Goal: Information Seeking & Learning: Learn about a topic

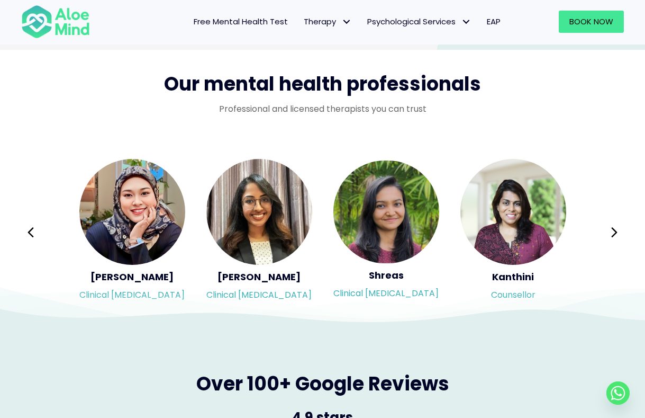
scroll to position [1693, 0]
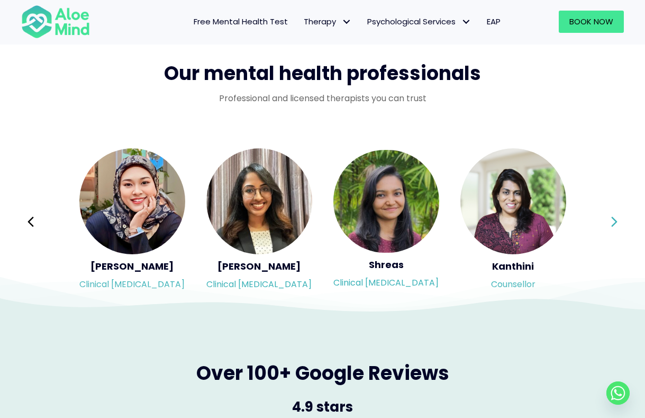
click at [611, 218] on icon at bounding box center [614, 222] width 7 height 20
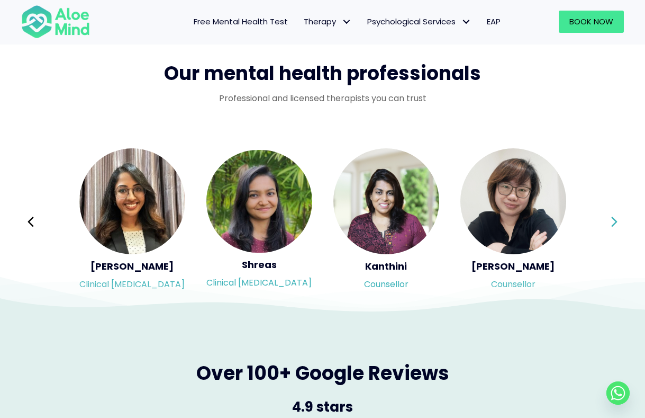
click at [611, 218] on icon at bounding box center [614, 222] width 7 height 20
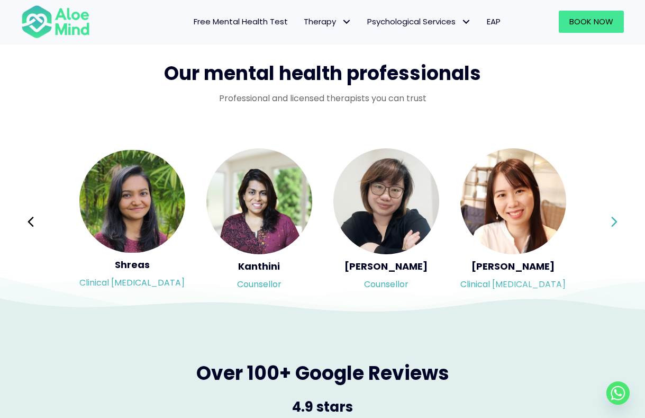
click at [611, 218] on icon at bounding box center [614, 222] width 7 height 20
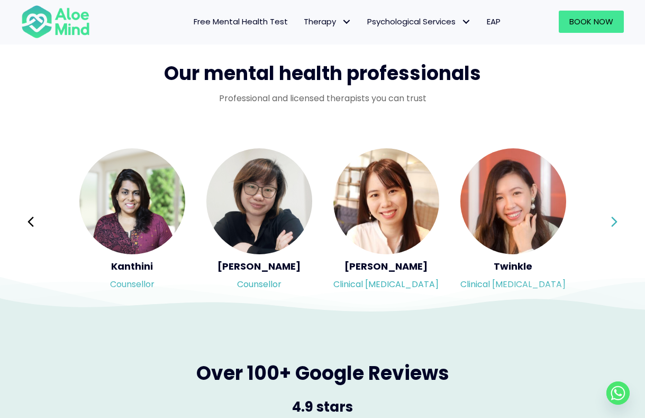
click at [611, 218] on icon at bounding box center [614, 222] width 7 height 20
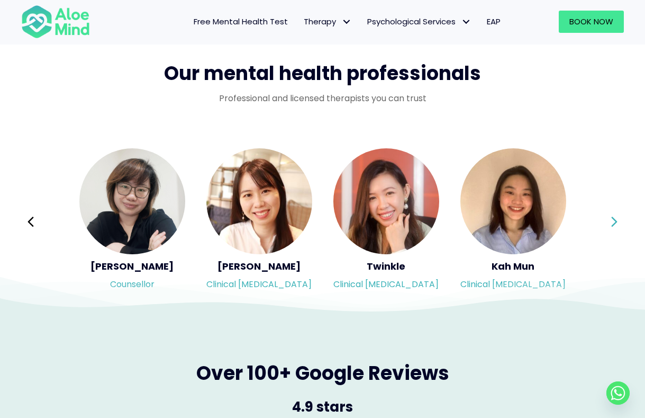
click at [610, 218] on div "Syndy Clinical psychologist Diveena Clinical psychologist Elynna Counsellor Eme…" at bounding box center [322, 221] width 603 height 149
click at [615, 221] on icon at bounding box center [614, 222] width 7 height 20
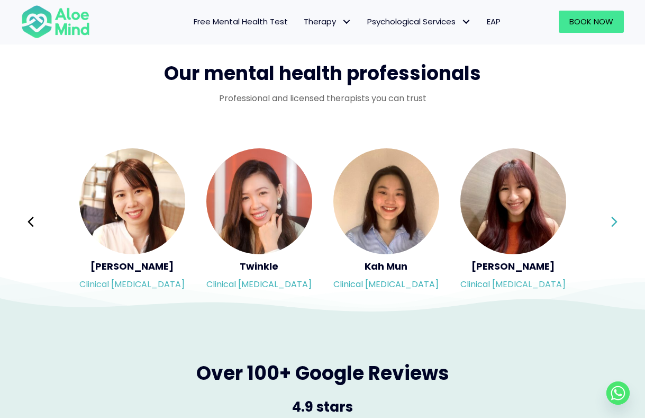
click at [615, 221] on icon at bounding box center [614, 222] width 7 height 20
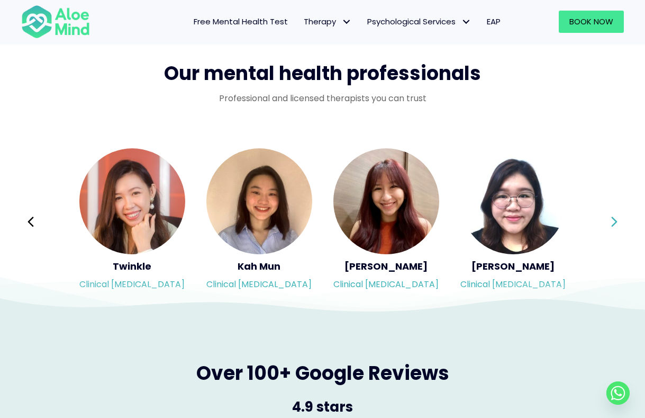
click at [615, 221] on icon at bounding box center [614, 222] width 7 height 20
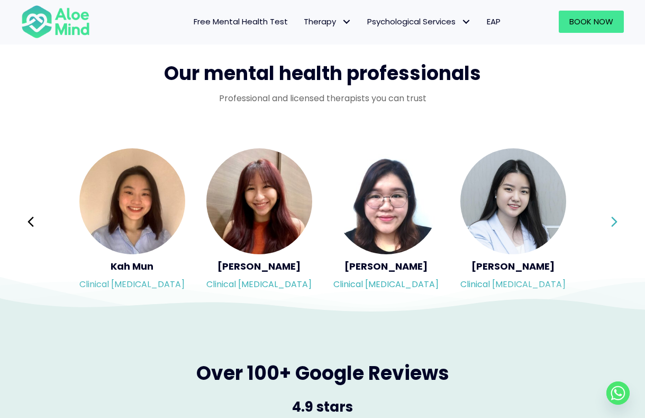
click at [615, 221] on icon at bounding box center [614, 222] width 7 height 20
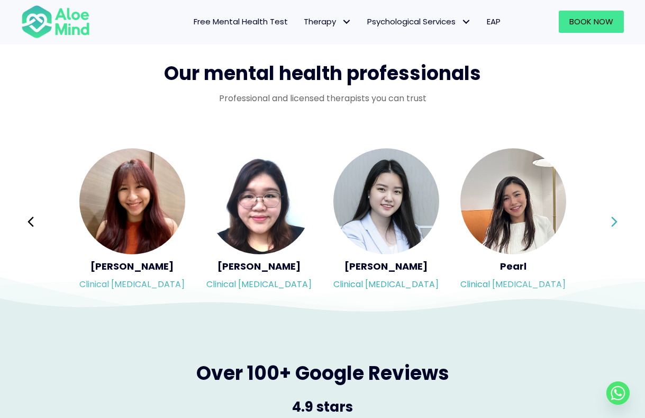
click at [615, 221] on icon at bounding box center [614, 222] width 7 height 20
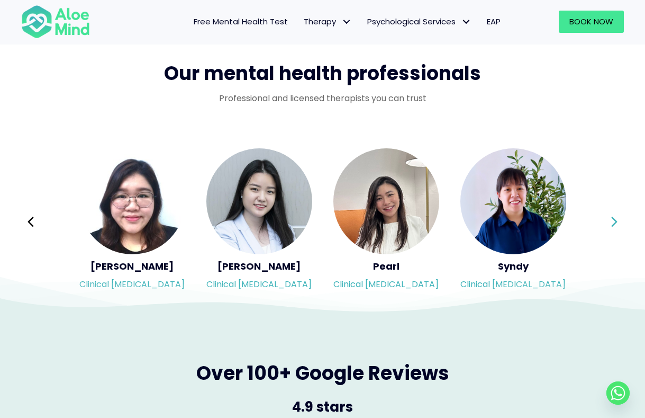
click at [615, 221] on icon at bounding box center [614, 222] width 7 height 20
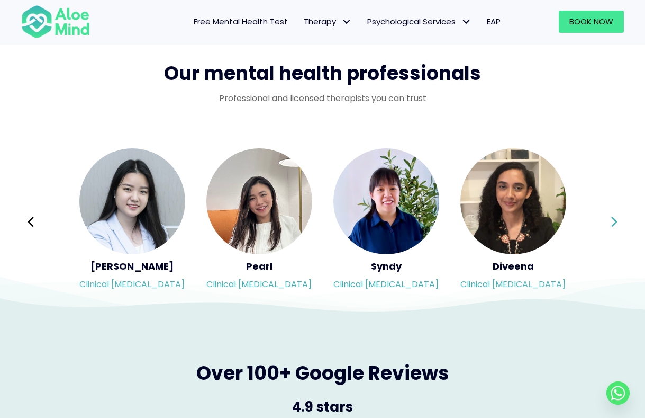
click at [615, 221] on icon at bounding box center [614, 222] width 7 height 20
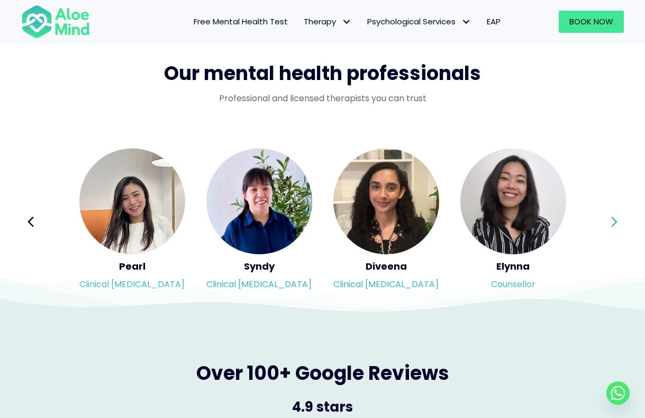
click at [615, 221] on div "Syndy Clinical psychologist Diveena Clinical psychologist Elynna Counsellor Eme…" at bounding box center [322, 221] width 603 height 149
click at [615, 221] on icon at bounding box center [614, 222] width 7 height 20
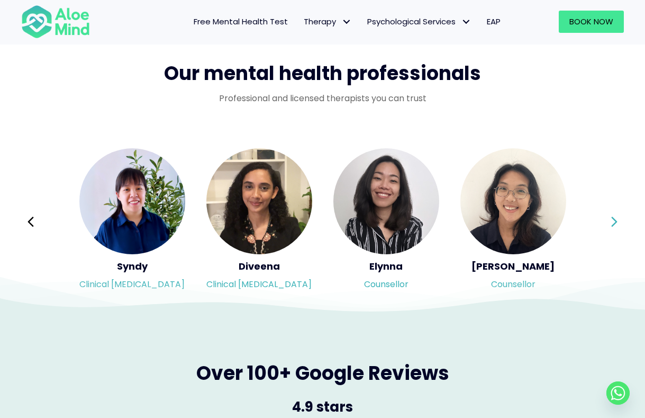
click at [615, 221] on icon at bounding box center [614, 222] width 7 height 20
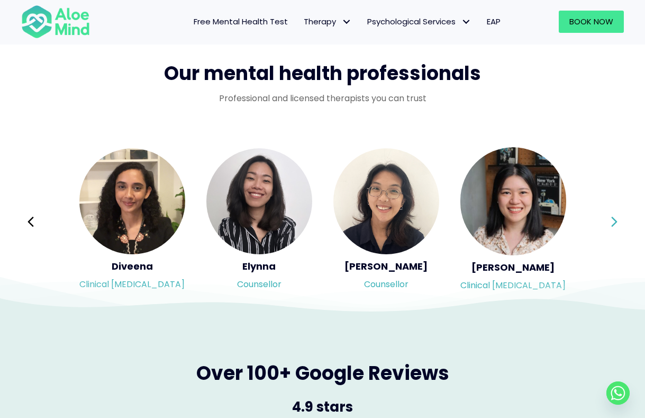
click at [615, 221] on icon at bounding box center [614, 222] width 7 height 20
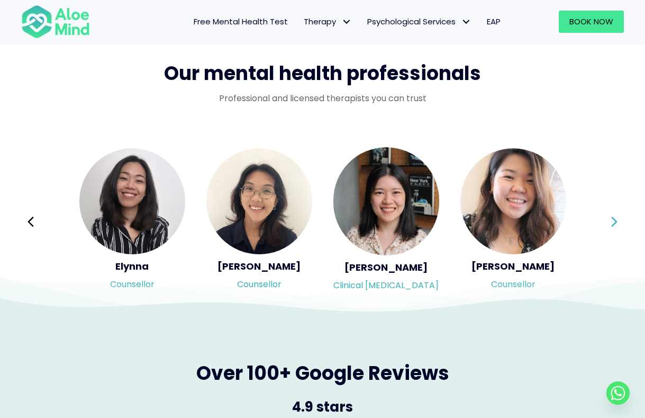
click at [615, 221] on icon at bounding box center [614, 222] width 7 height 20
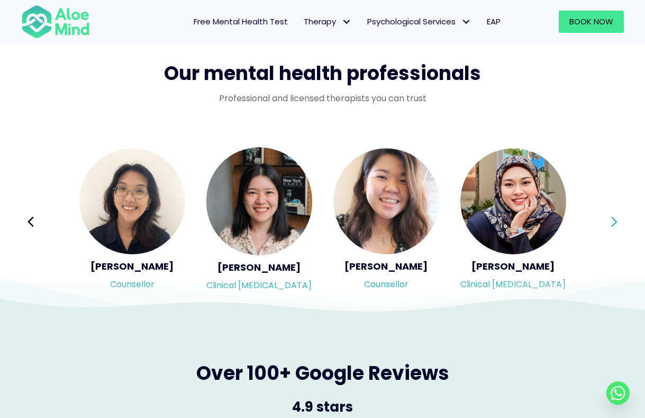
click at [615, 221] on icon at bounding box center [614, 222] width 7 height 20
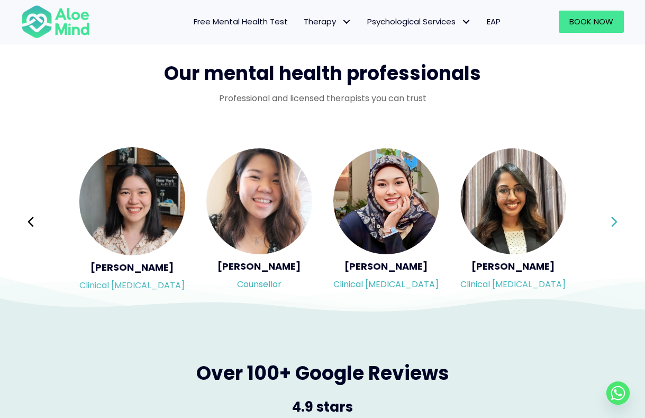
click at [615, 221] on icon at bounding box center [614, 222] width 7 height 20
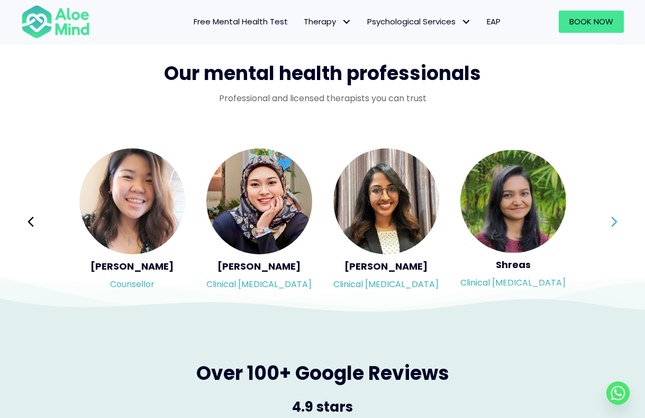
click at [615, 221] on icon at bounding box center [614, 222] width 7 height 20
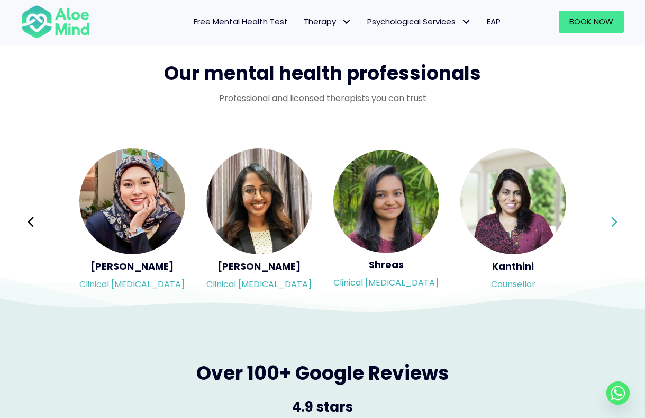
click at [615, 221] on icon at bounding box center [614, 222] width 7 height 20
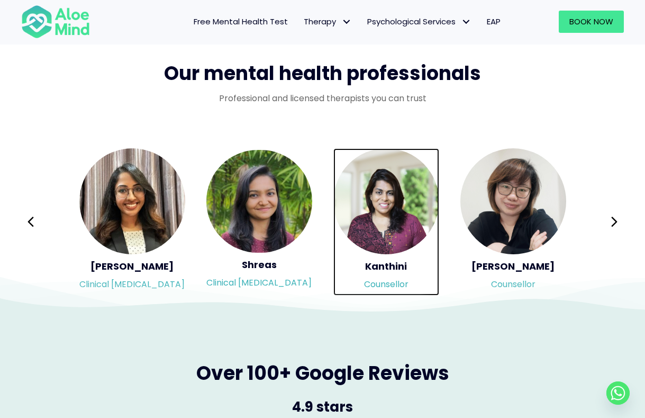
click at [397, 242] on img "Slide 6 of 3" at bounding box center [386, 201] width 106 height 106
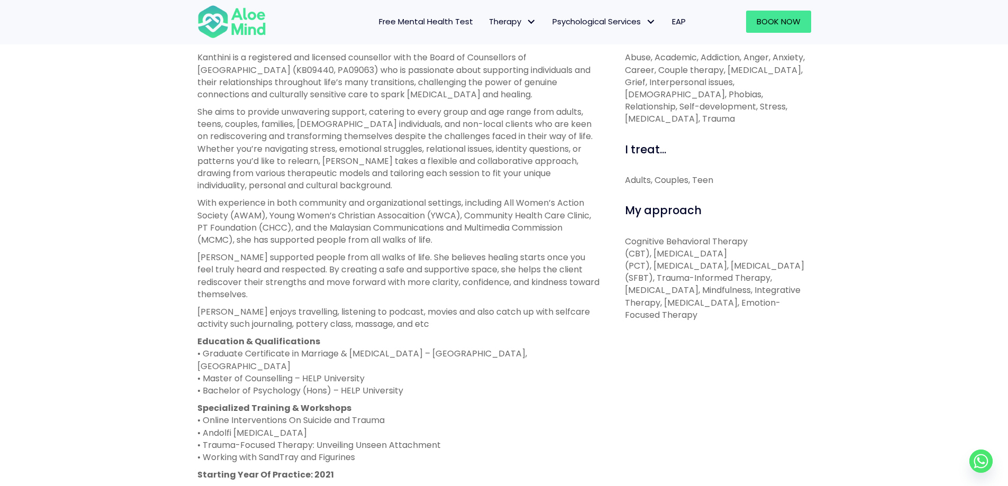
scroll to position [423, 0]
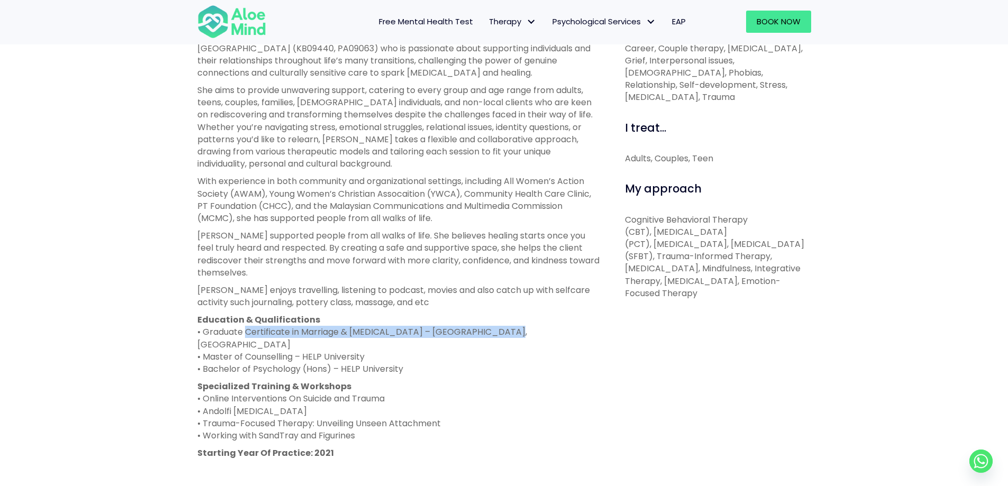
drag, startPoint x: 247, startPoint y: 335, endPoint x: 493, endPoint y: 334, distance: 245.5
click at [493, 334] on p "Education & Qualifications • Graduate Certificate in Marriage & Family Therapy …" at bounding box center [399, 344] width 404 height 61
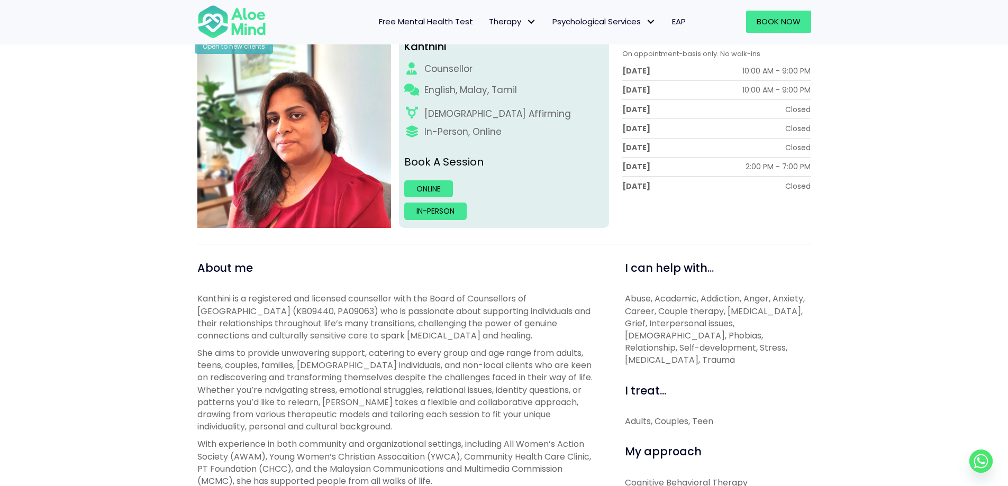
scroll to position [159, 0]
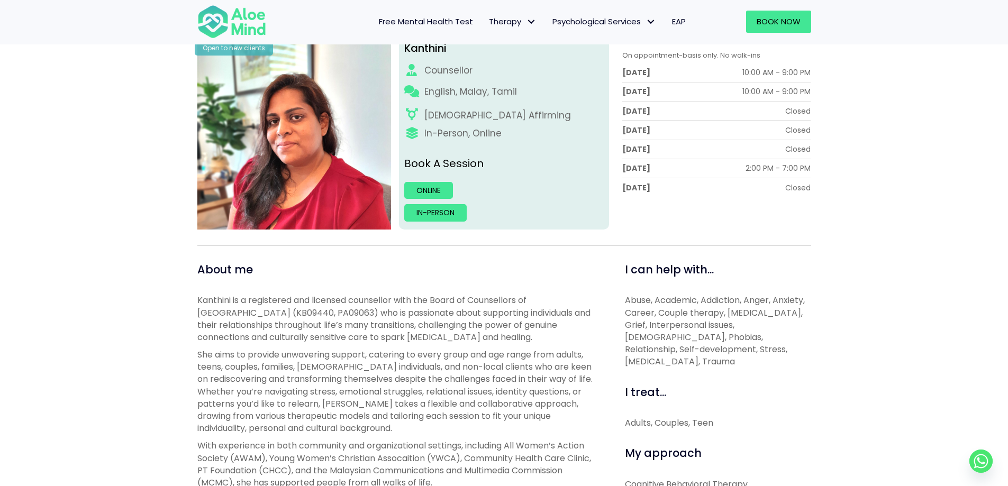
click at [362, 331] on p "Kanthini is a registered and licensed counsellor with the Board of Counsellors …" at bounding box center [399, 318] width 404 height 49
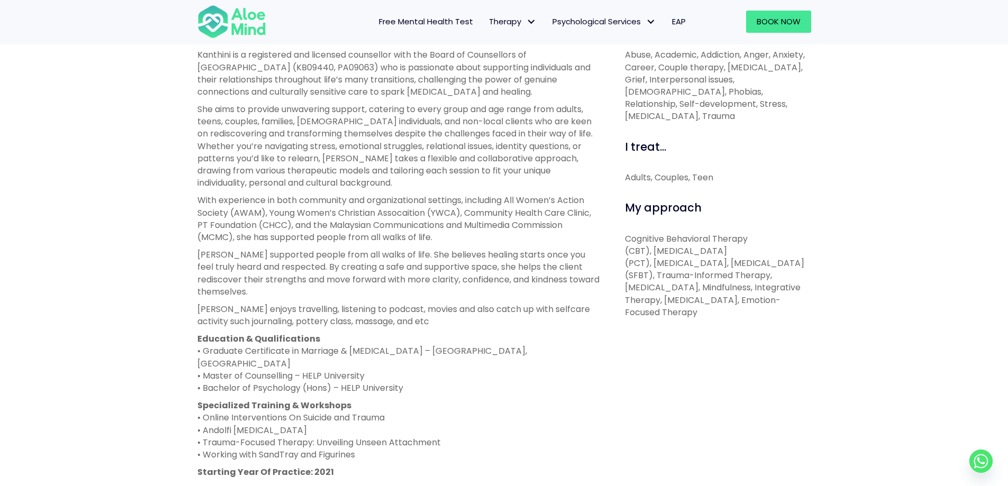
scroll to position [423, 0]
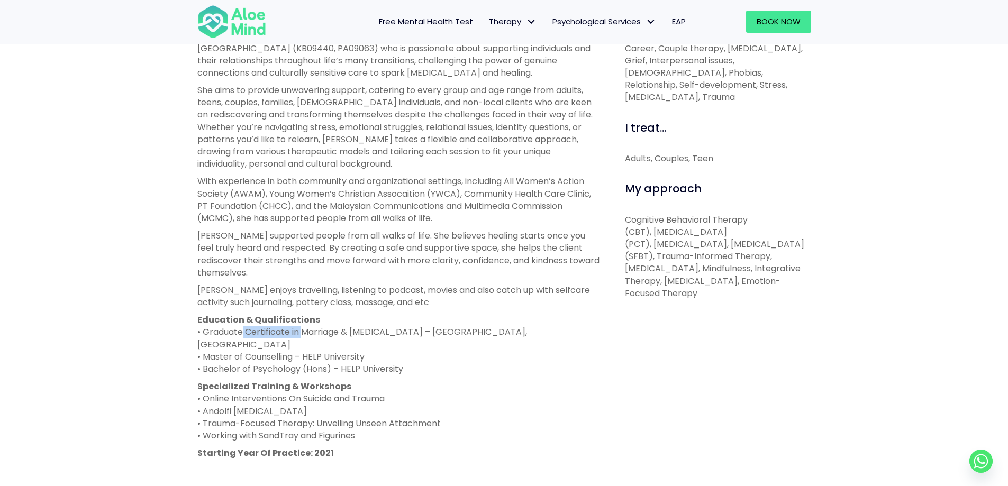
drag, startPoint x: 243, startPoint y: 335, endPoint x: 305, endPoint y: 331, distance: 62.0
click at [305, 331] on p "Education & Qualifications • Graduate Certificate in Marriage & Family Therapy …" at bounding box center [399, 344] width 404 height 61
drag, startPoint x: 348, startPoint y: 332, endPoint x: 418, endPoint y: 331, distance: 69.3
click at [418, 331] on p "Education & Qualifications • Graduate Certificate in Marriage & Family Therapy …" at bounding box center [399, 344] width 404 height 61
drag, startPoint x: 333, startPoint y: 416, endPoint x: 384, endPoint y: 416, distance: 50.8
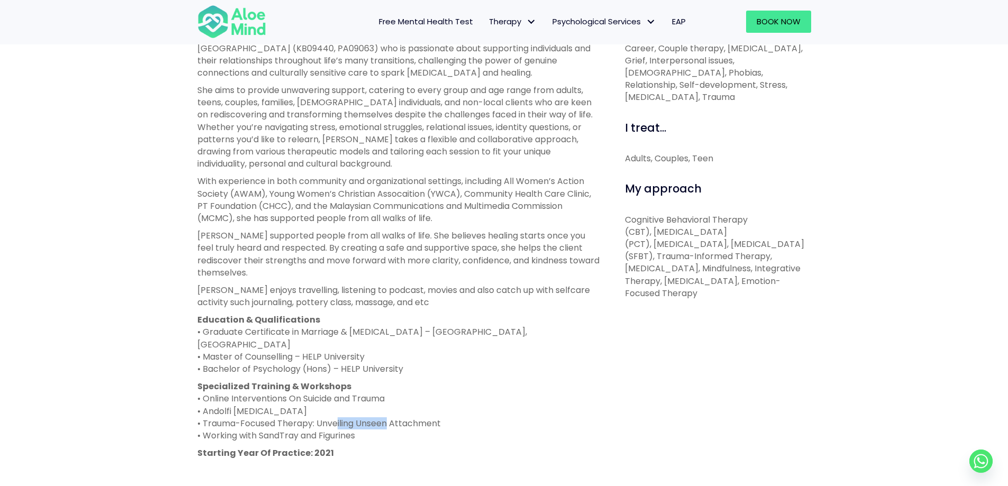
click at [384, 416] on p "Specialized Training & Workshops • Online Interventions On Suicide and Trauma •…" at bounding box center [399, 410] width 404 height 61
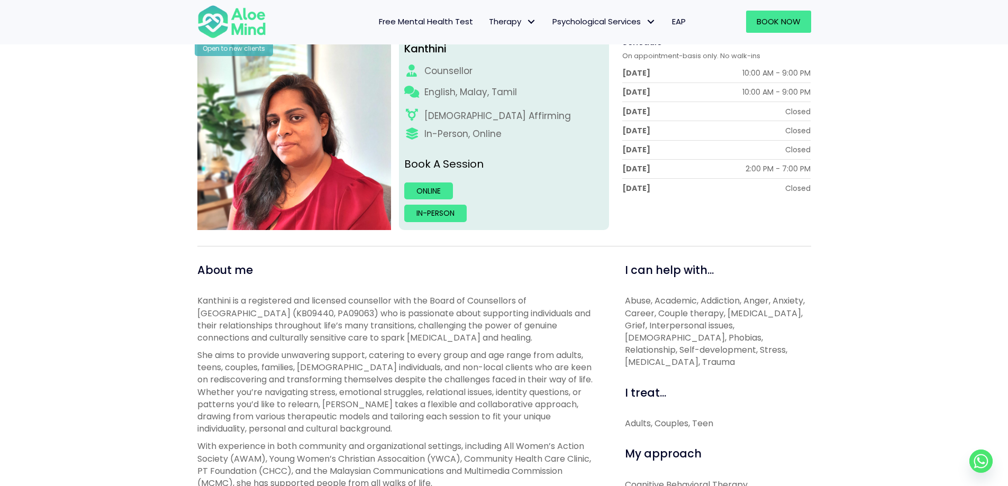
scroll to position [106, 0]
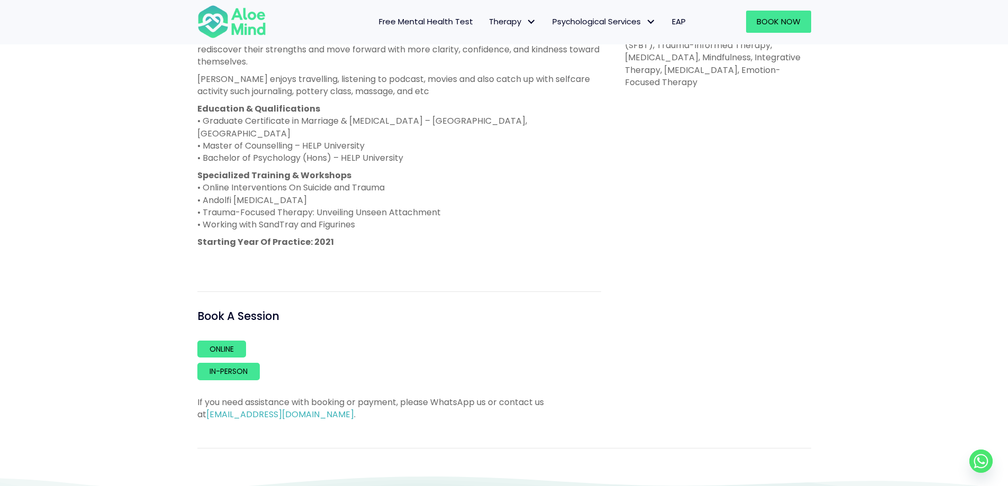
scroll to position [635, 0]
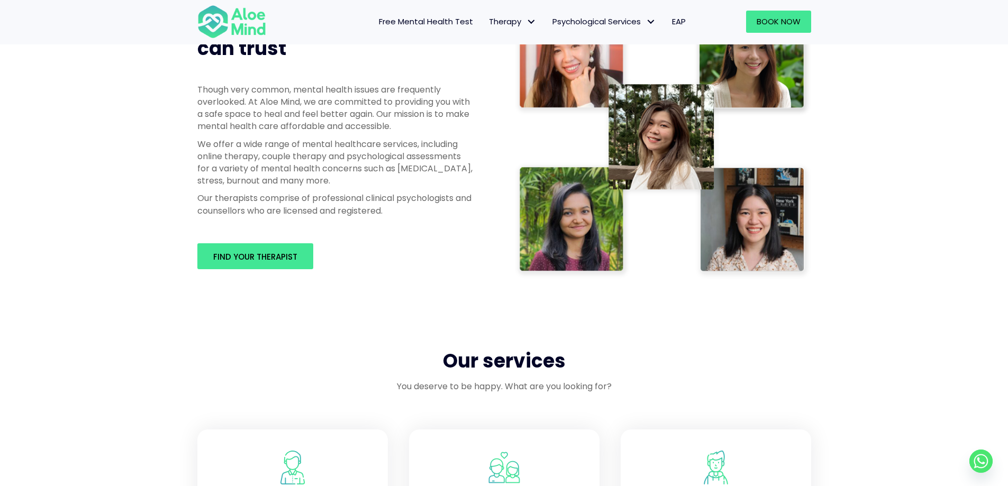
scroll to position [551, 0]
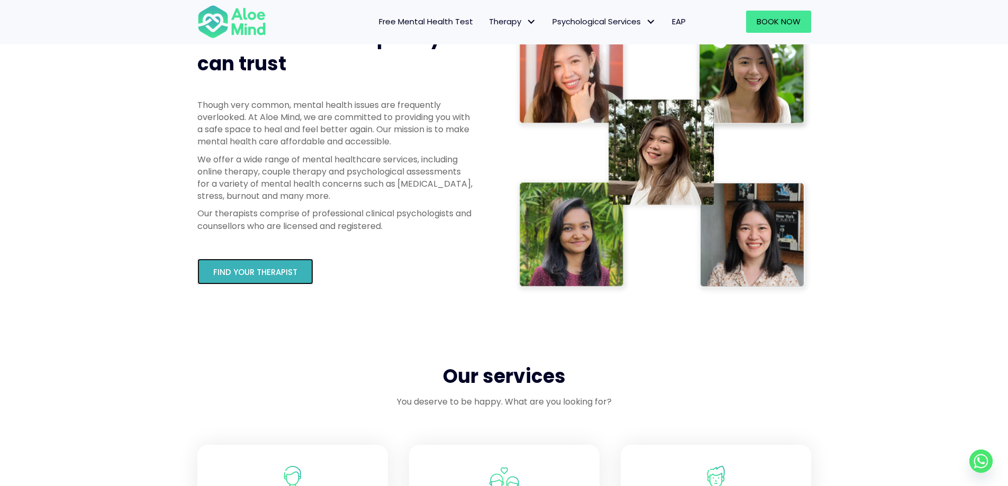
click at [297, 277] on link "Find your therapist" at bounding box center [255, 272] width 116 height 26
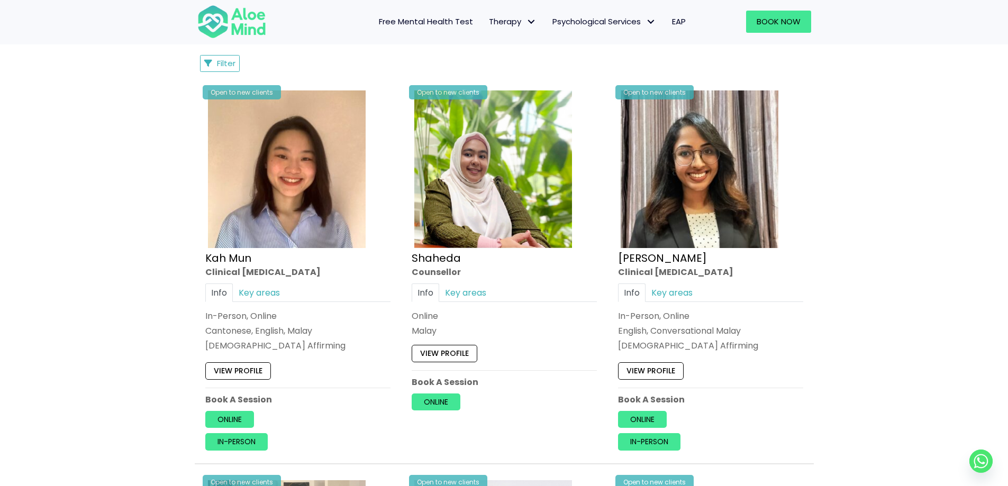
scroll to position [529, 0]
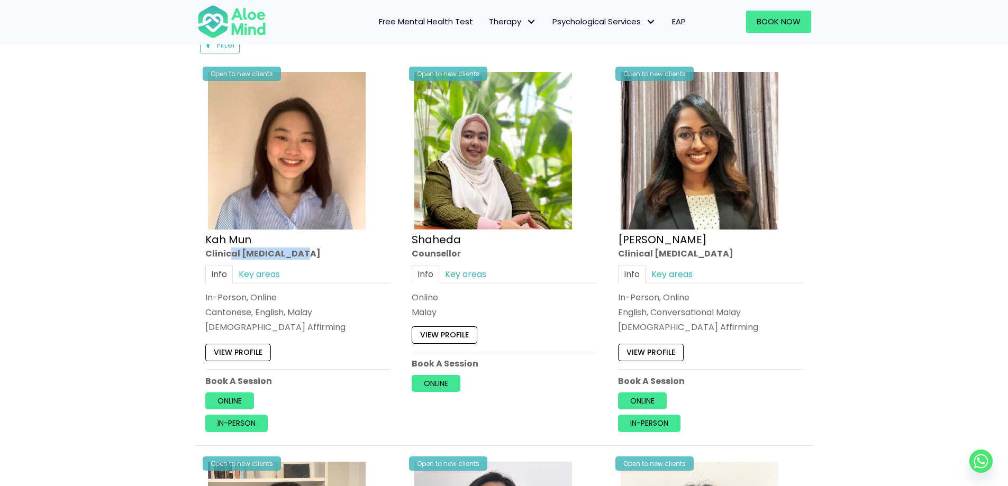
drag, startPoint x: 295, startPoint y: 254, endPoint x: 226, endPoint y: 256, distance: 68.8
click at [226, 256] on div "Clinical [MEDICAL_DATA]" at bounding box center [297, 253] width 185 height 12
click at [250, 255] on div "Clinical [MEDICAL_DATA]" at bounding box center [297, 253] width 185 height 12
click at [428, 252] on div "Counsellor" at bounding box center [504, 253] width 185 height 12
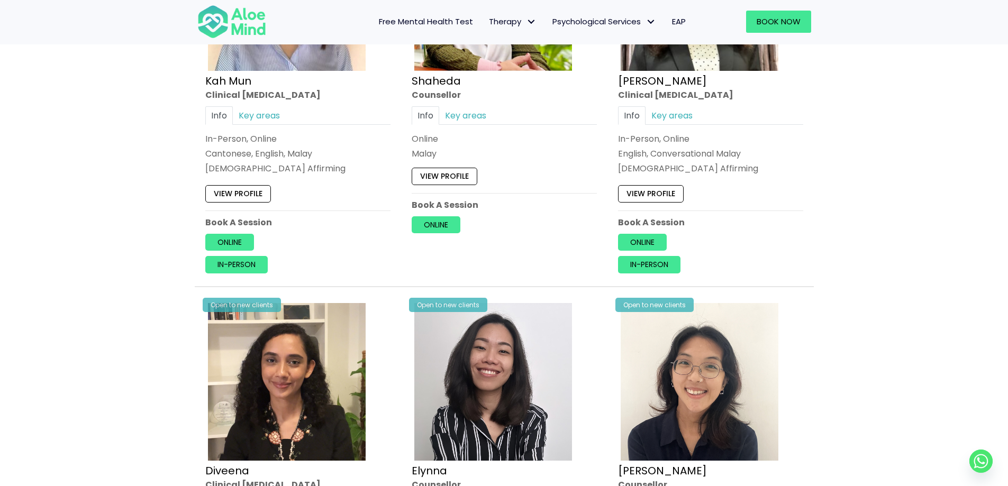
scroll to position [794, 0]
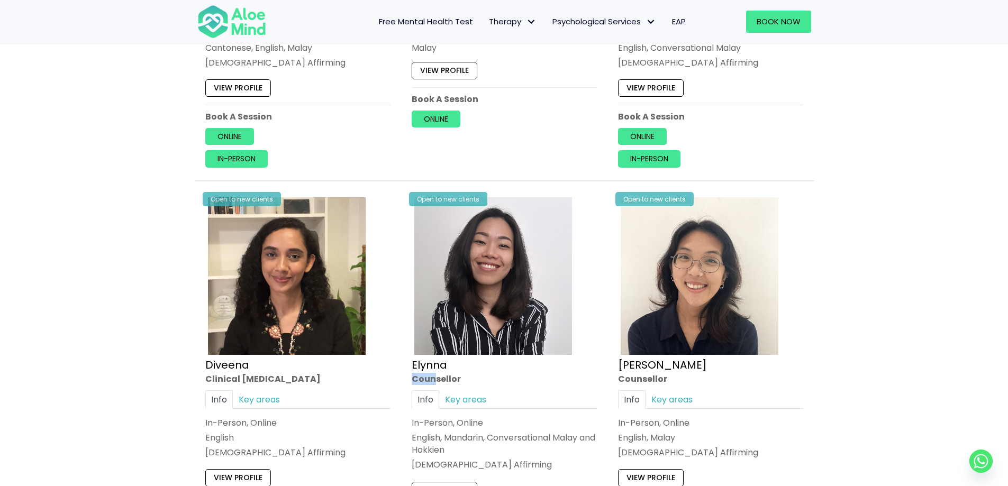
drag, startPoint x: 412, startPoint y: 377, endPoint x: 435, endPoint y: 377, distance: 23.3
click at [435, 377] on div "Counsellor" at bounding box center [504, 379] width 185 height 12
click at [464, 378] on div "Counsellor" at bounding box center [504, 379] width 185 height 12
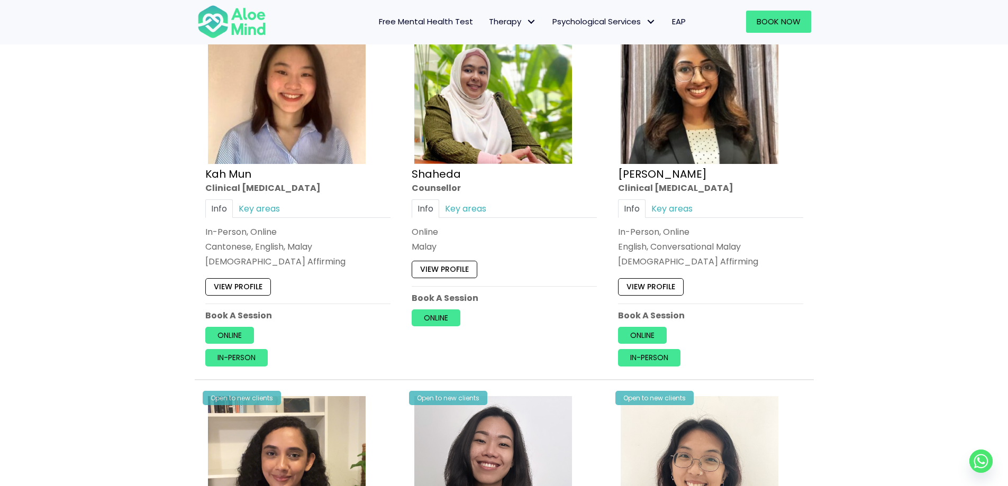
scroll to position [582, 0]
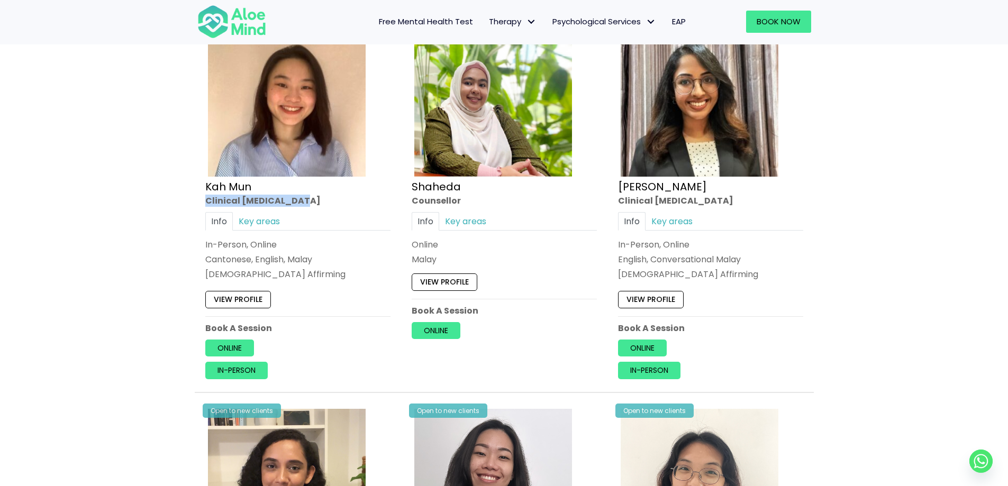
drag, startPoint x: 203, startPoint y: 197, endPoint x: 301, endPoint y: 202, distance: 98.5
click at [301, 202] on div "Open to new clients Kah Mun Clinical psychologist Info Key areas In-Person, Onl…" at bounding box center [297, 197] width 201 height 379
click at [247, 297] on link "View profile" at bounding box center [238, 299] width 66 height 17
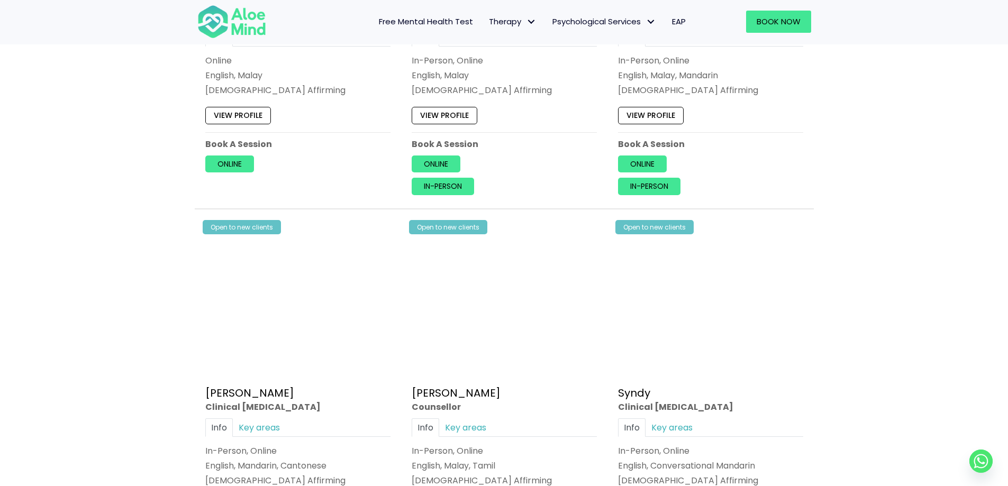
scroll to position [2381, 0]
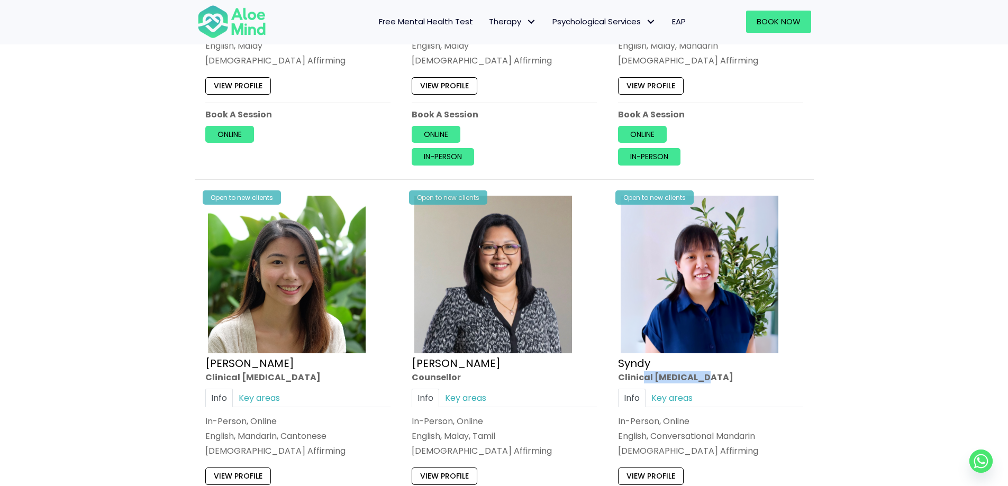
drag, startPoint x: 640, startPoint y: 379, endPoint x: 701, endPoint y: 379, distance: 60.3
click at [701, 379] on div "Clinical [MEDICAL_DATA]" at bounding box center [710, 377] width 185 height 12
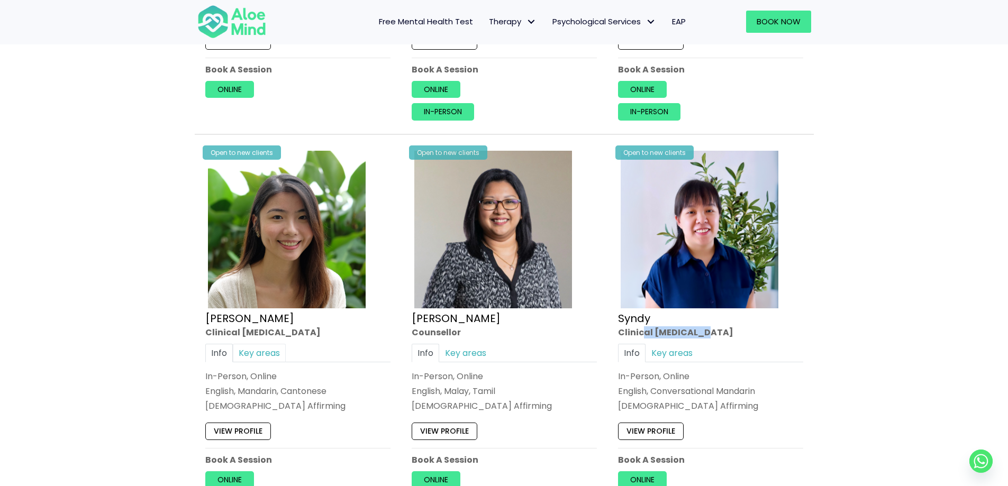
scroll to position [2487, 0]
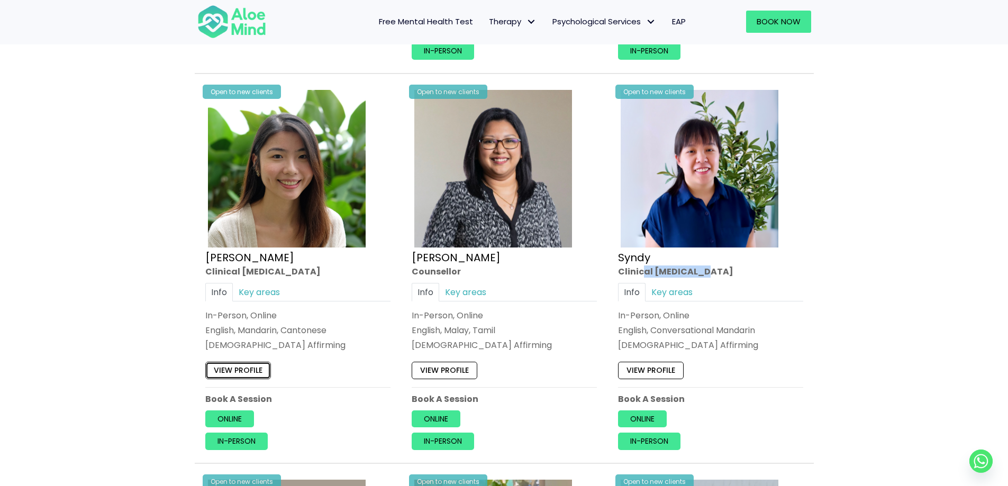
click at [233, 370] on link "View profile" at bounding box center [238, 370] width 66 height 17
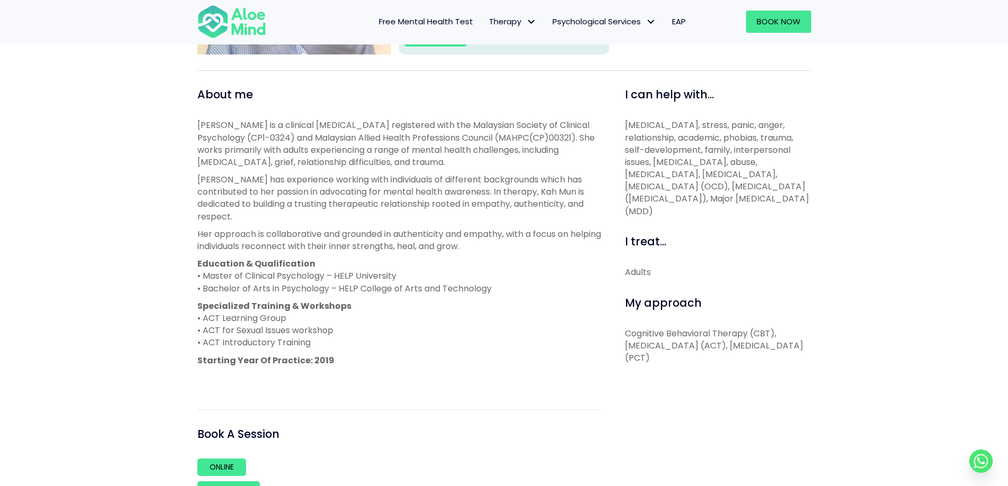
scroll to position [318, 0]
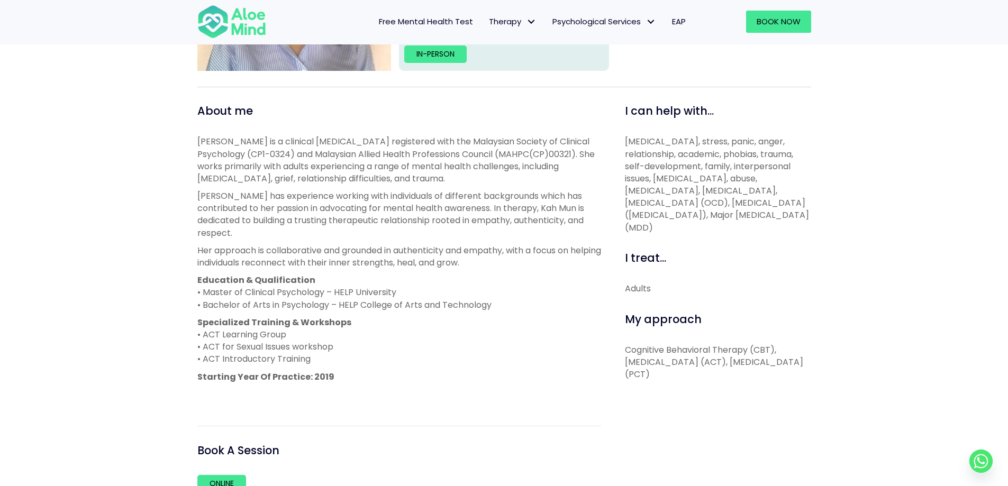
drag, startPoint x: 771, startPoint y: 231, endPoint x: 633, endPoint y: 223, distance: 138.3
click at [633, 223] on p "[MEDICAL_DATA], stress, panic, anger, relationship, academic, phobias, trauma, …" at bounding box center [718, 184] width 186 height 98
click at [728, 234] on div "I can help with... [MEDICAL_DATA], stress, panic, anger, relationship, academic…" at bounding box center [714, 329] width 210 height 452
drag, startPoint x: 629, startPoint y: 203, endPoint x: 673, endPoint y: 209, distance: 43.8
click at [673, 209] on p "Depression, anxiety, stress, panic, anger, relationship, academic, phobias, tra…" at bounding box center [718, 184] width 186 height 98
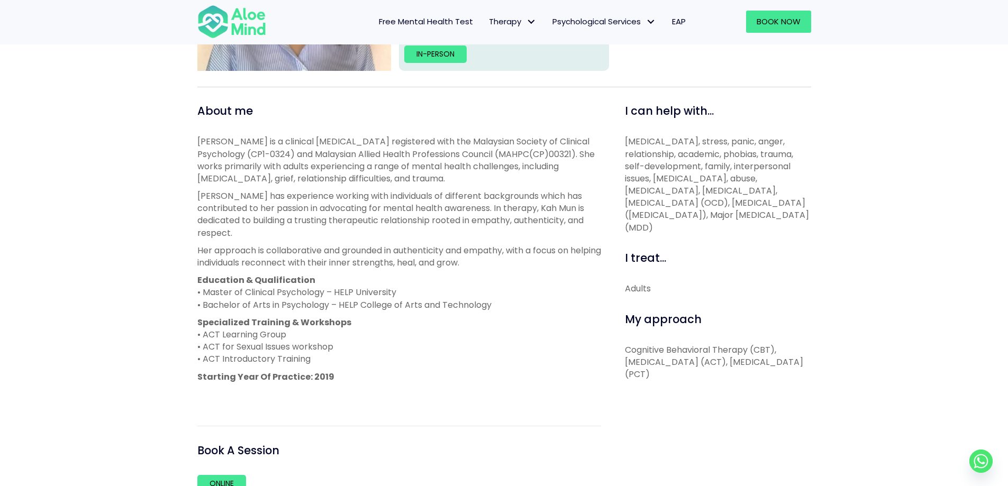
click at [640, 210] on p "Depression, anxiety, stress, panic, anger, relationship, academic, phobias, tra…" at bounding box center [718, 184] width 186 height 98
drag, startPoint x: 791, startPoint y: 205, endPoint x: 749, endPoint y: 202, distance: 41.9
click at [749, 202] on p "Depression, anxiety, stress, panic, anger, relationship, academic, phobias, tra…" at bounding box center [718, 184] width 186 height 98
click at [763, 213] on p "Depression, anxiety, stress, panic, anger, relationship, academic, phobias, tra…" at bounding box center [718, 184] width 186 height 98
drag, startPoint x: 659, startPoint y: 205, endPoint x: 755, endPoint y: 203, distance: 95.8
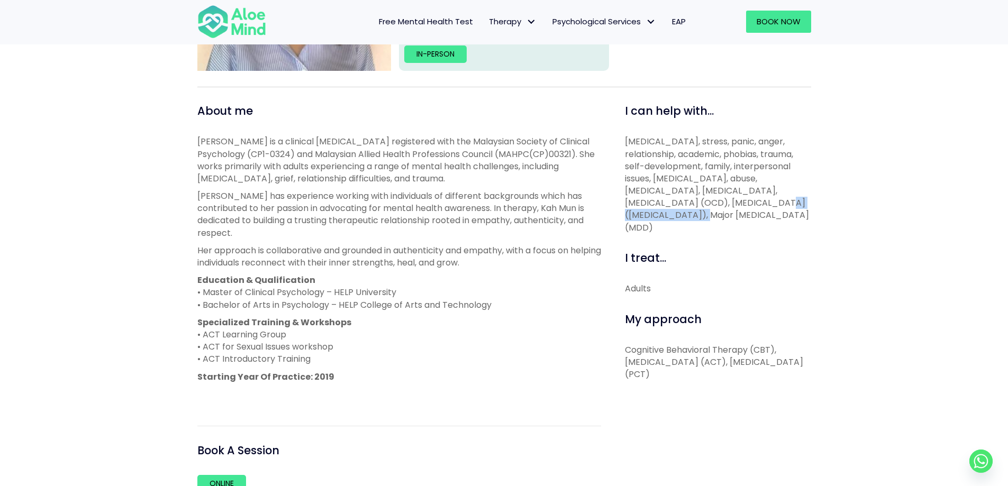
click at [755, 203] on p "Depression, anxiety, stress, panic, anger, relationship, academic, phobias, tra…" at bounding box center [718, 184] width 186 height 98
click at [781, 216] on p "Depression, anxiety, stress, panic, anger, relationship, academic, phobias, tra…" at bounding box center [718, 184] width 186 height 98
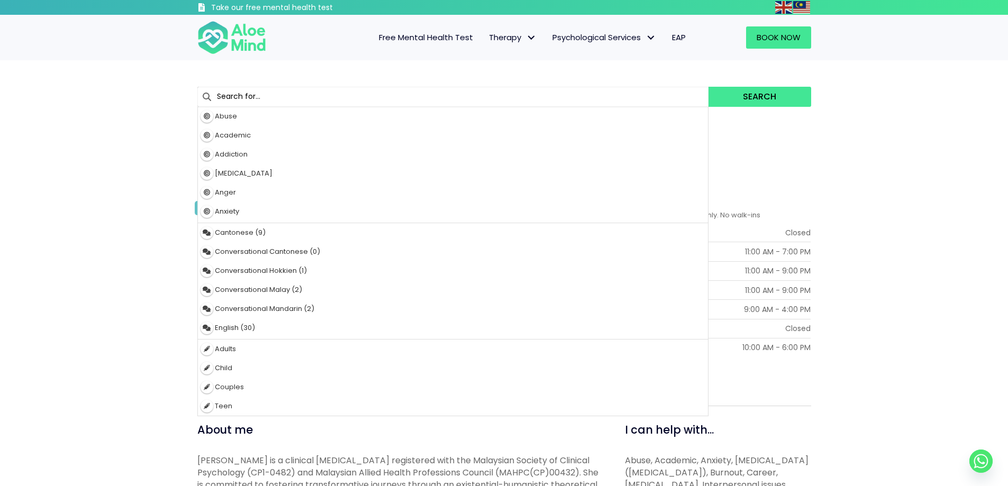
click at [238, 96] on input "text" at bounding box center [453, 97] width 512 height 20
type input "natash"
type input "[PERSON_NAME]"
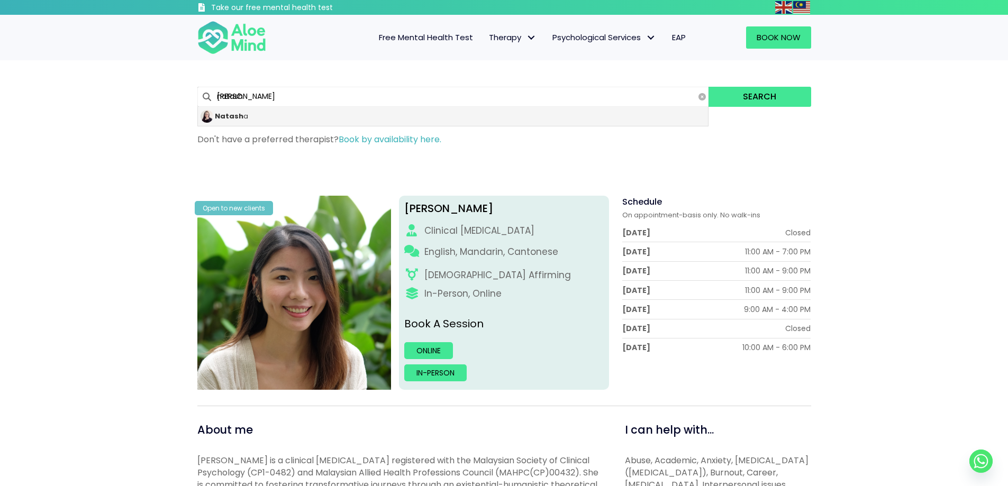
click at [230, 116] on strong "Natash" at bounding box center [229, 116] width 29 height 10
type input "[PERSON_NAME]"
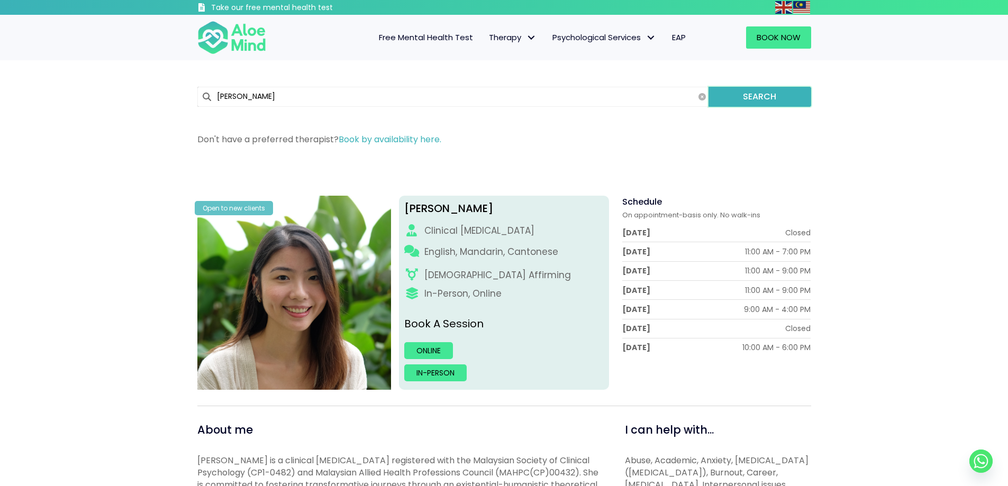
click at [760, 101] on button "Search" at bounding box center [760, 97] width 102 height 20
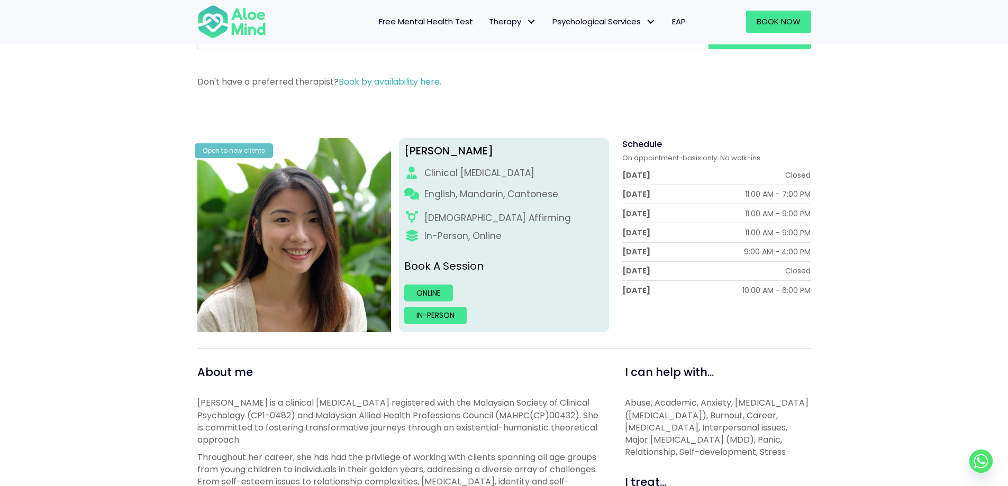
scroll to position [106, 0]
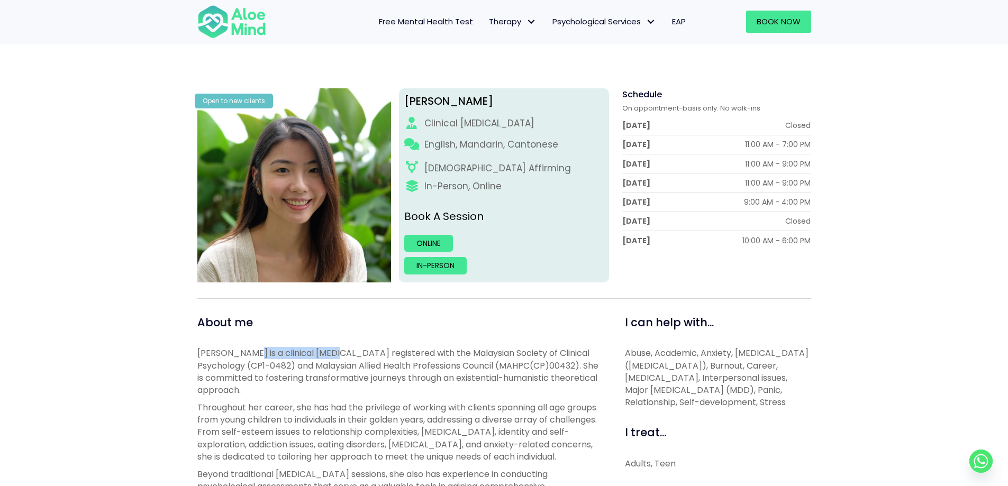
drag, startPoint x: 246, startPoint y: 356, endPoint x: 332, endPoint y: 349, distance: 86.0
click at [332, 349] on p "Peggy is a clinical psychologist registered with the Malaysian Society of Clini…" at bounding box center [399, 371] width 404 height 49
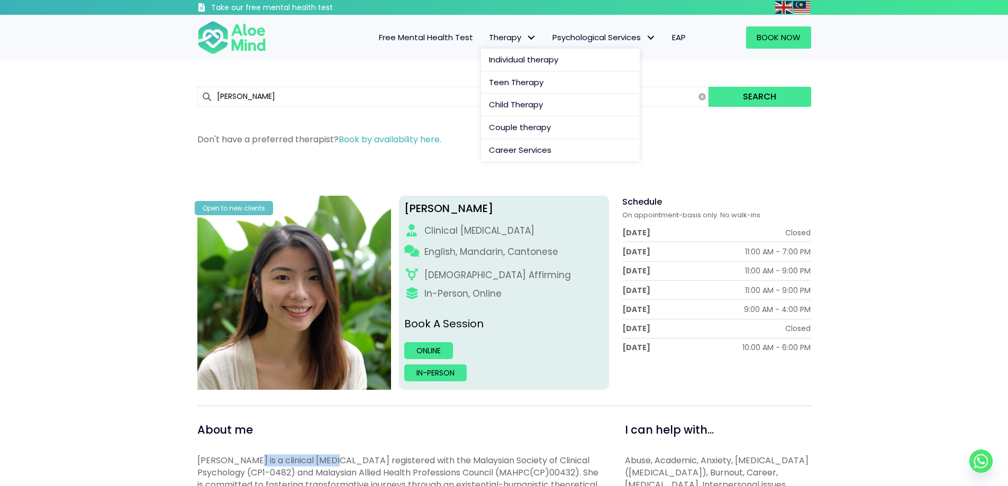
click at [496, 31] on link "Therapy" at bounding box center [513, 37] width 64 height 22
click at [439, 40] on span "Free Mental Health Test" at bounding box center [426, 37] width 94 height 11
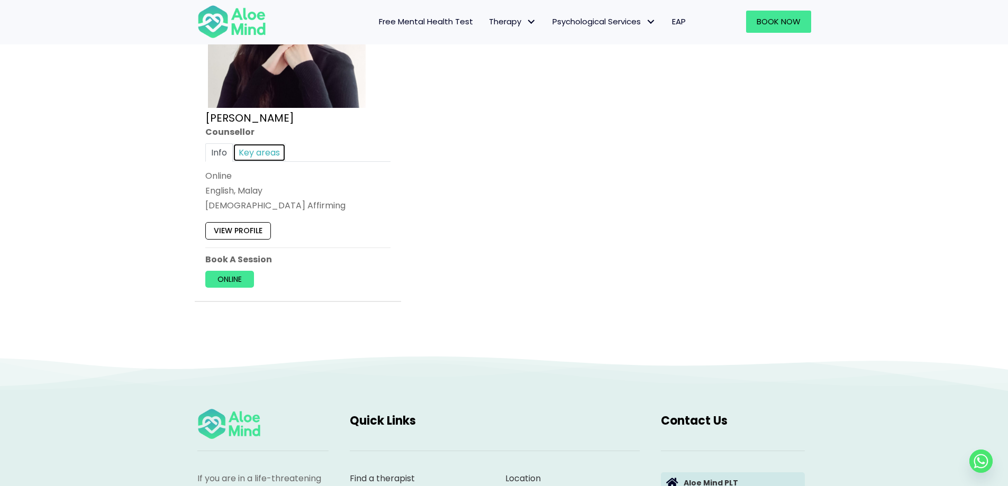
click at [259, 154] on link "Key areas" at bounding box center [259, 152] width 53 height 19
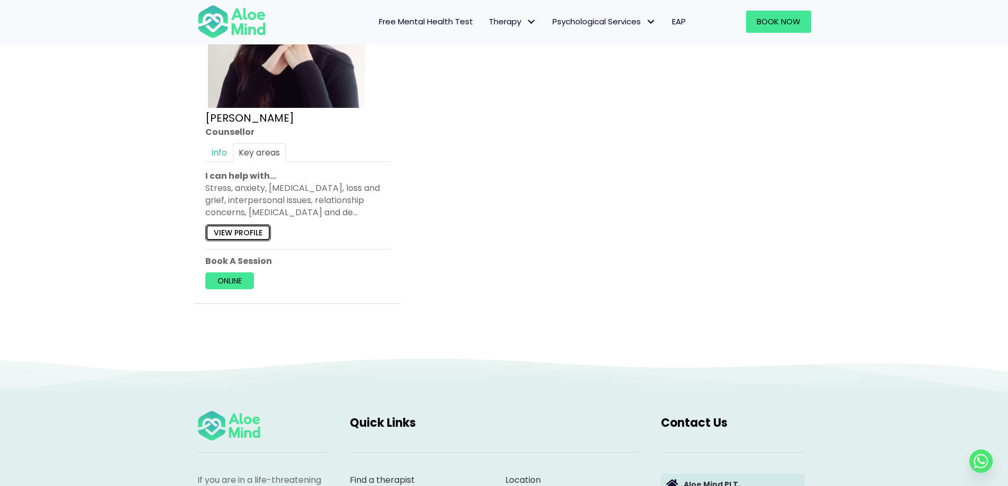
click at [239, 232] on link "View profile" at bounding box center [238, 232] width 66 height 17
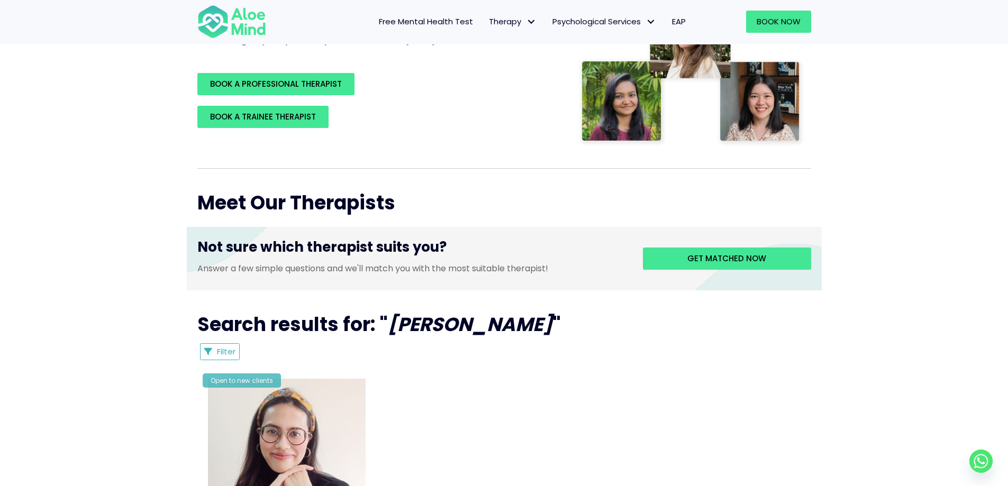
scroll to position [106, 0]
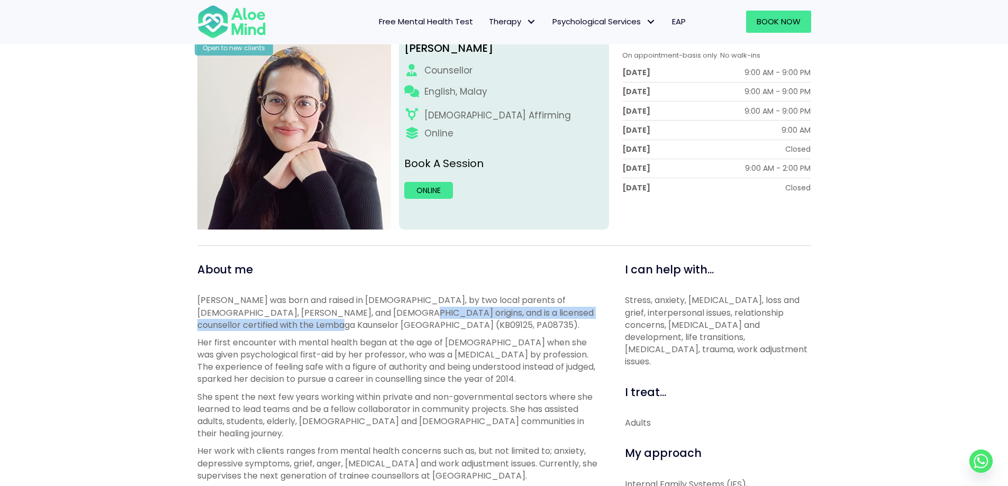
drag, startPoint x: 347, startPoint y: 316, endPoint x: 371, endPoint y: 323, distance: 24.8
click at [371, 323] on p "Natasha was born and raised in Malaysia, by two local parents of Chinese, Baba …" at bounding box center [399, 312] width 404 height 37
click at [368, 327] on p "Natasha was born and raised in Malaysia, by two local parents of Chinese, Baba …" at bounding box center [399, 312] width 404 height 37
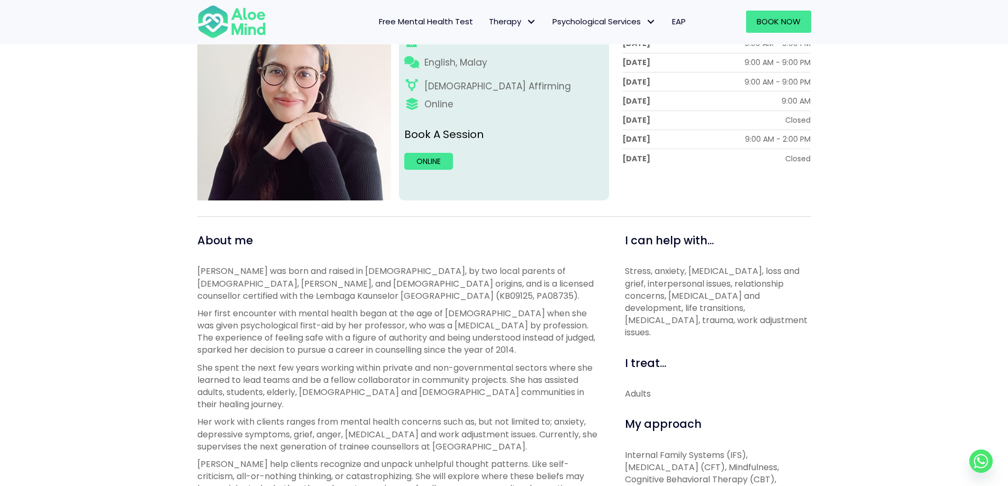
scroll to position [212, 0]
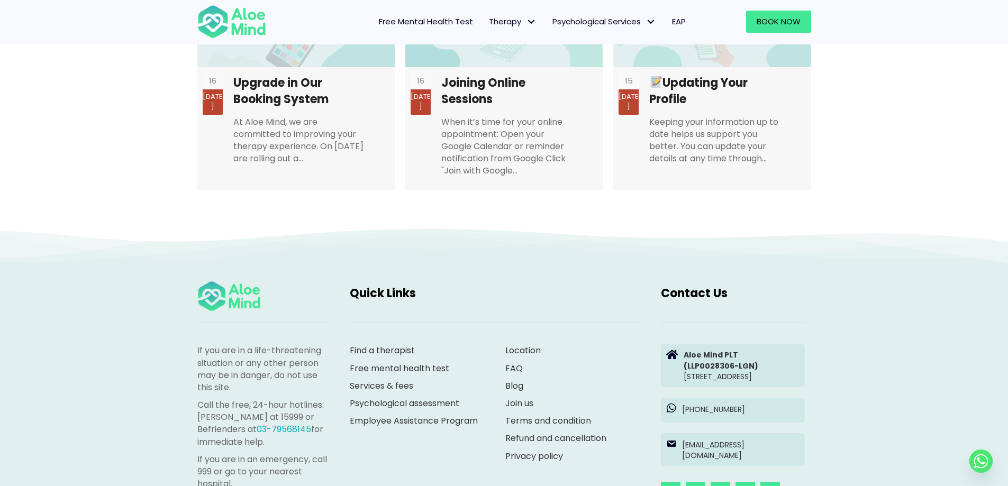
scroll to position [1641, 0]
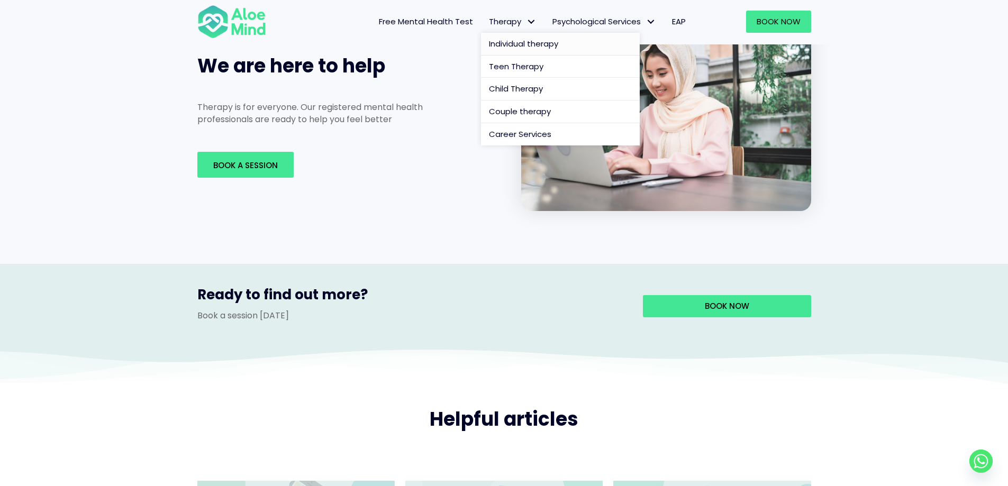
click at [519, 38] on span "Individual therapy" at bounding box center [523, 43] width 69 height 11
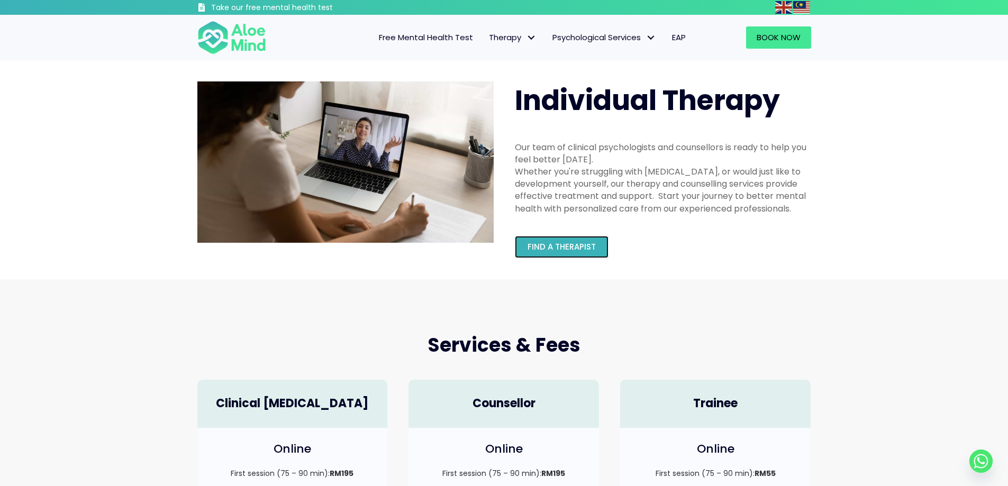
click at [561, 247] on span "Find a therapist" at bounding box center [562, 246] width 68 height 11
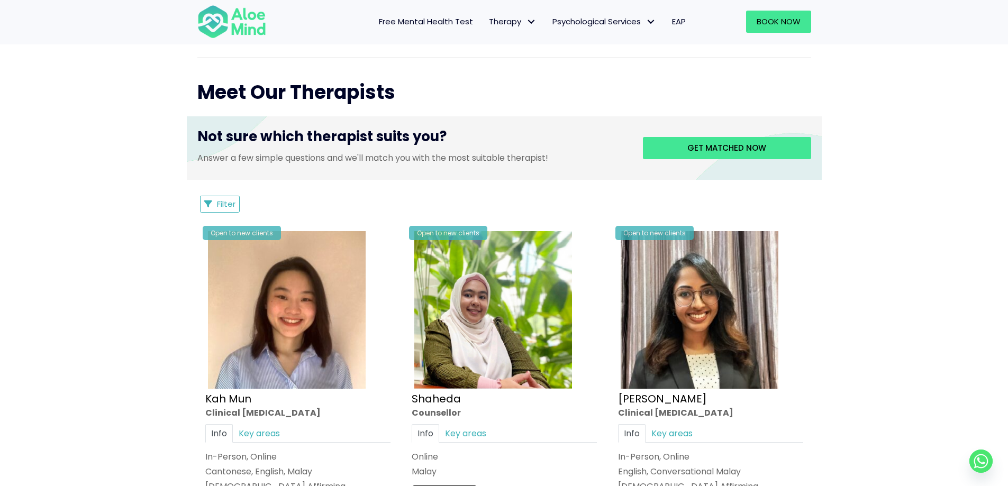
scroll to position [265, 0]
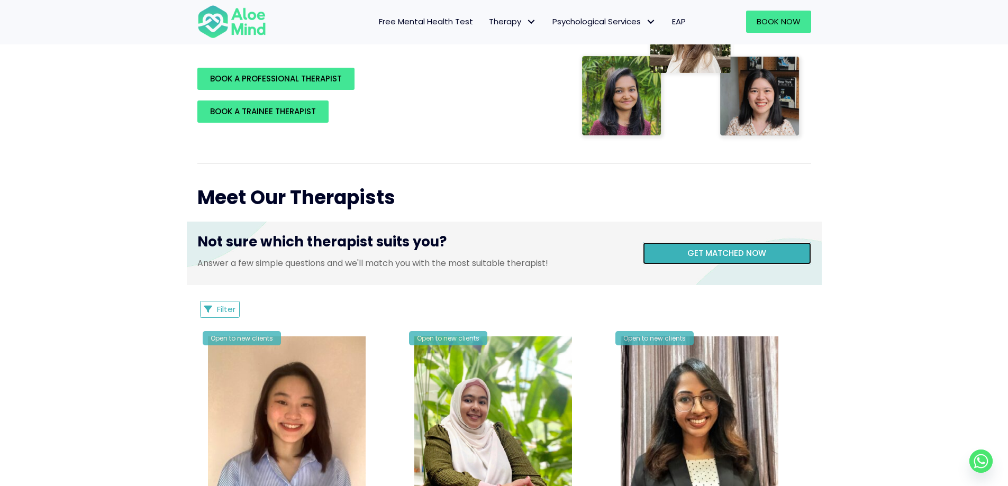
click at [720, 253] on span "Get matched now" at bounding box center [726, 253] width 79 height 11
click at [710, 250] on span "Get matched now" at bounding box center [726, 253] width 79 height 11
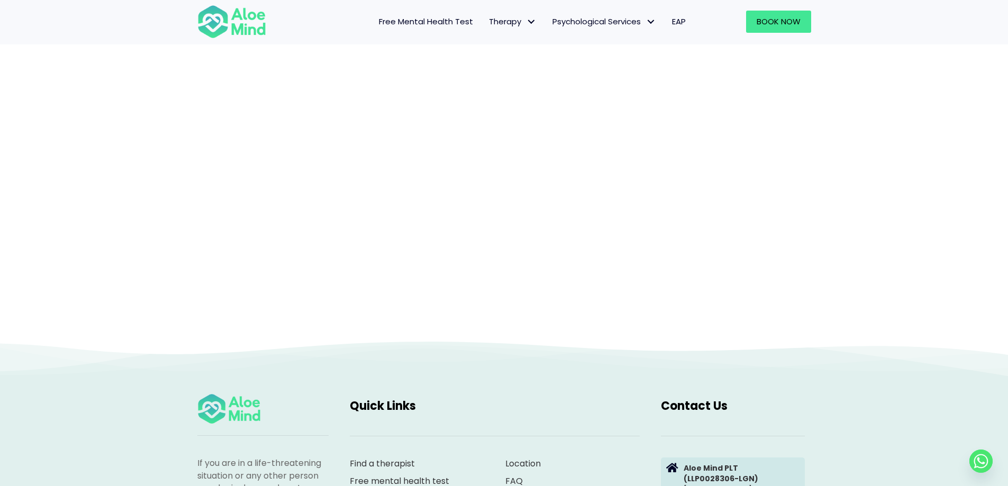
scroll to position [109, 0]
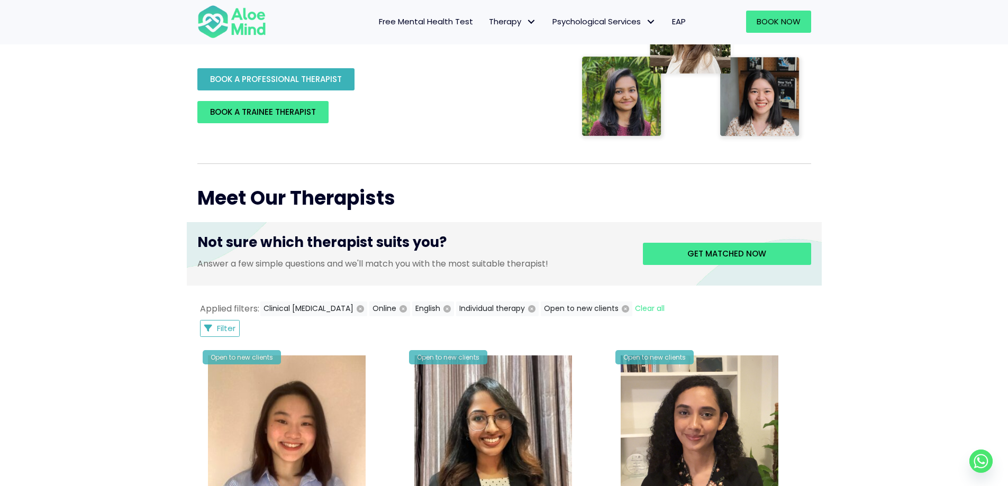
scroll to position [265, 0]
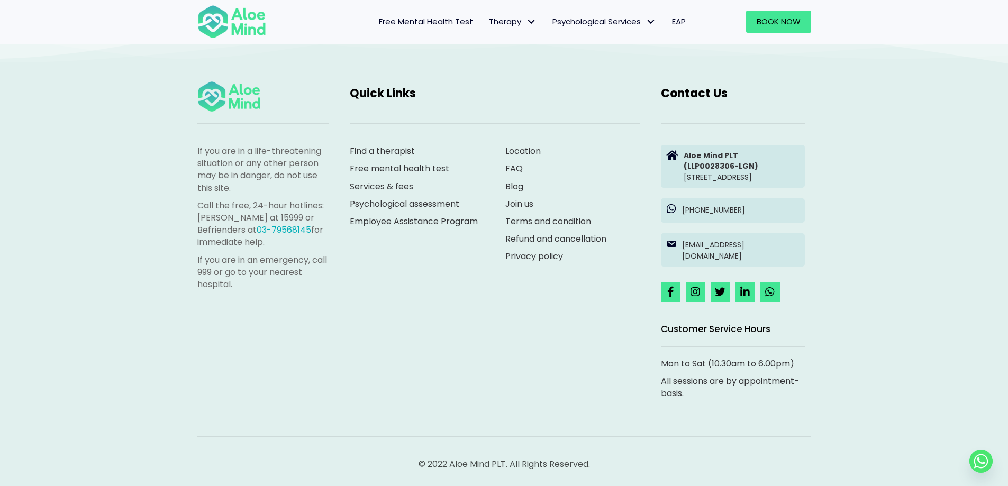
scroll to position [109, 0]
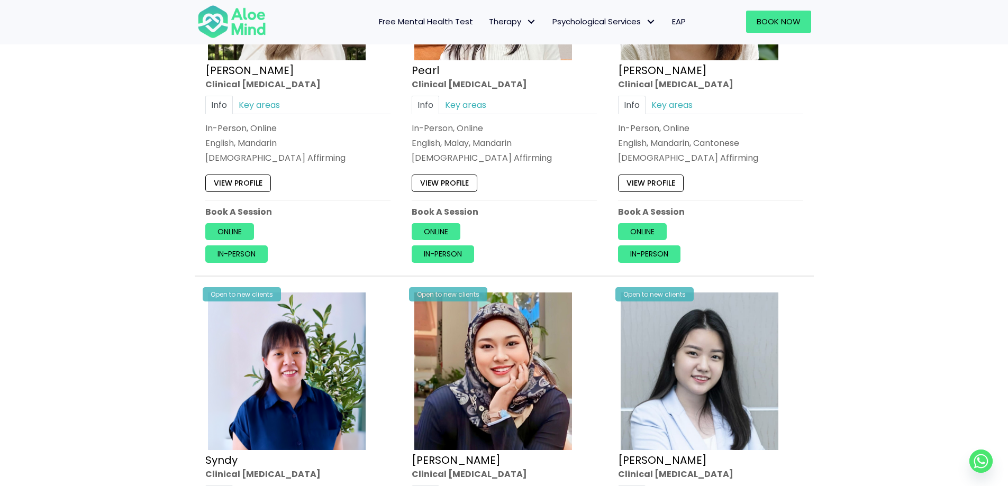
scroll to position [1429, 0]
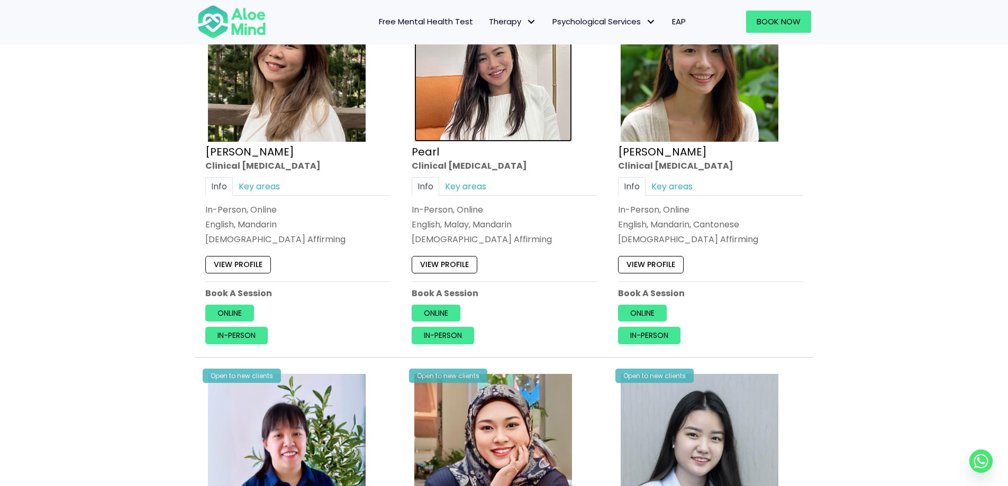
click at [421, 107] on img at bounding box center [493, 63] width 158 height 158
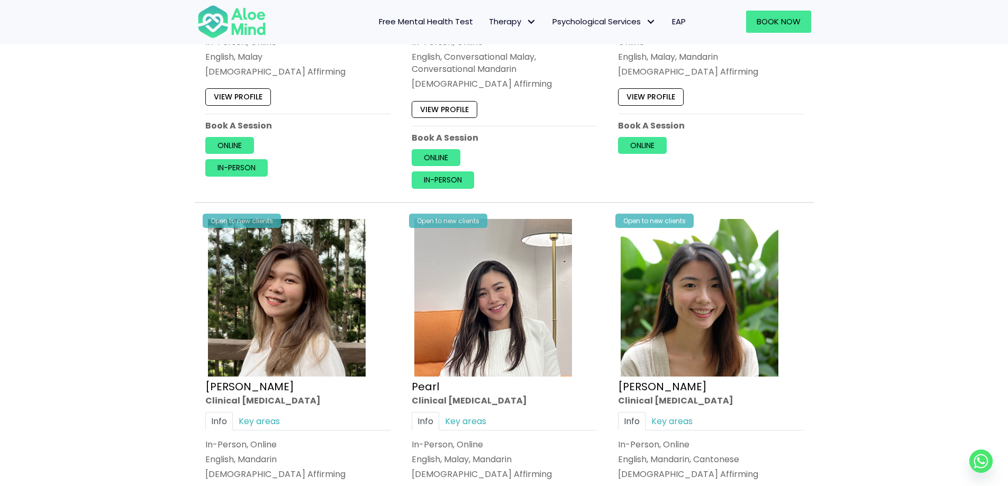
scroll to position [1058, 0]
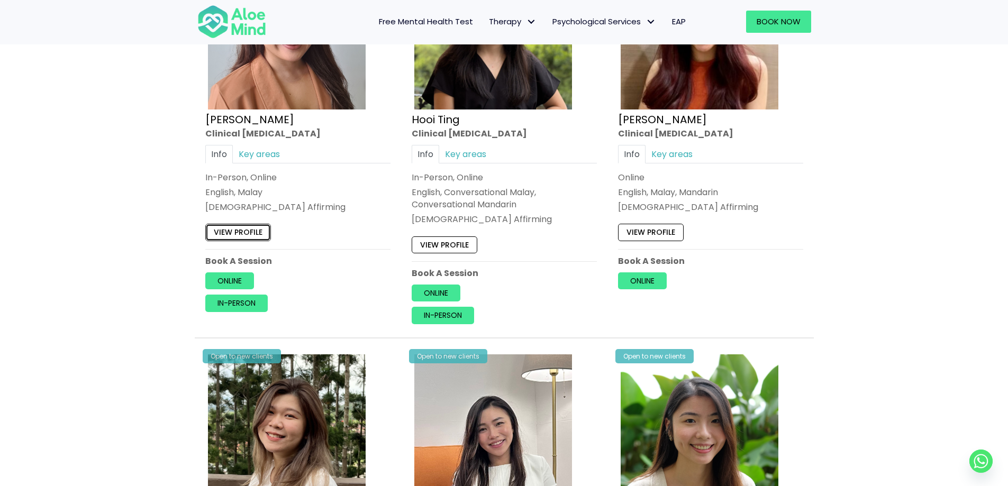
click at [240, 226] on link "View profile" at bounding box center [238, 232] width 66 height 17
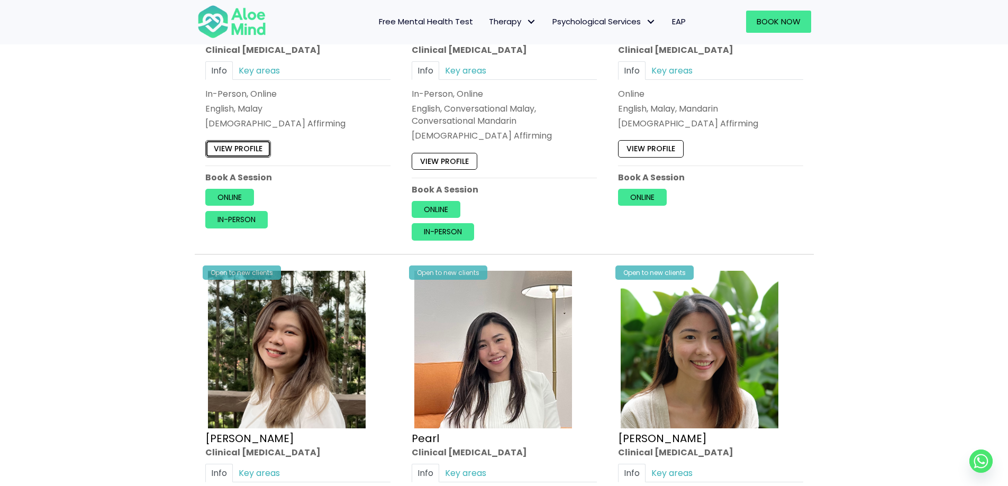
scroll to position [1376, 0]
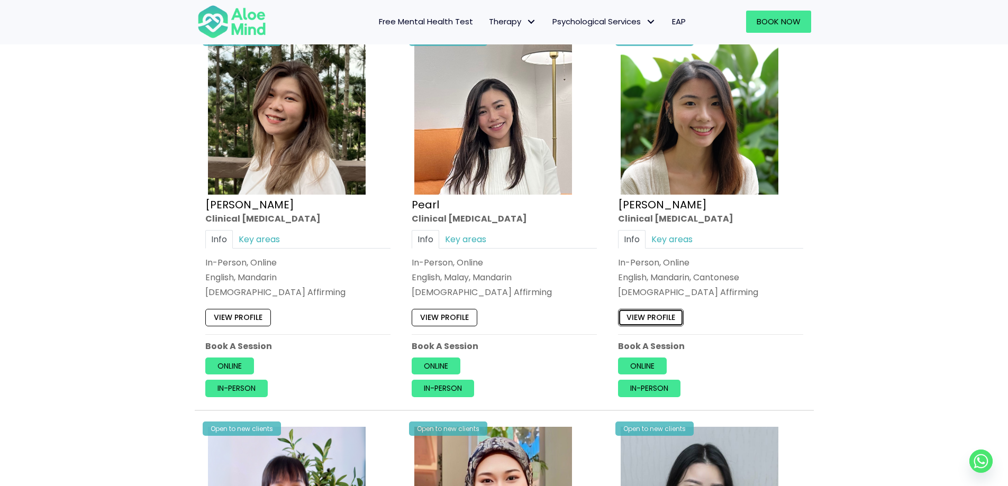
click at [671, 320] on link "View profile" at bounding box center [651, 317] width 66 height 17
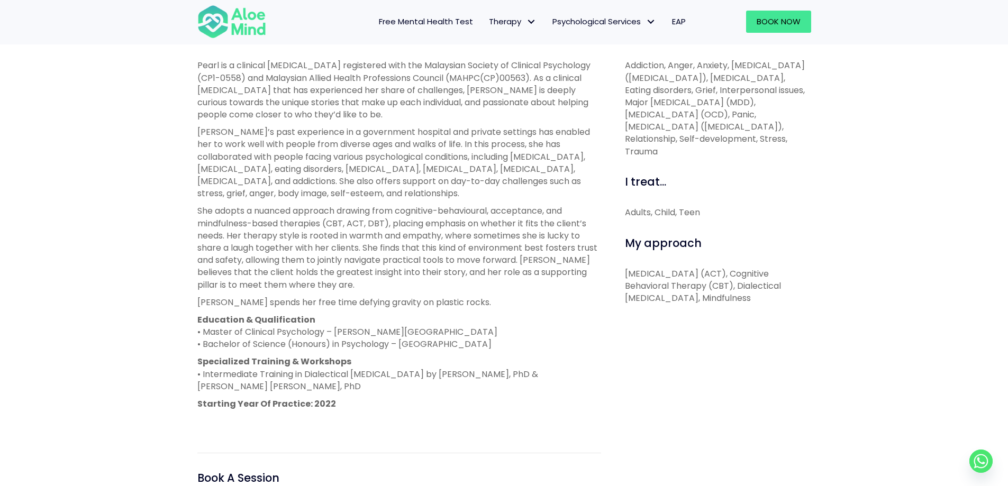
scroll to position [370, 0]
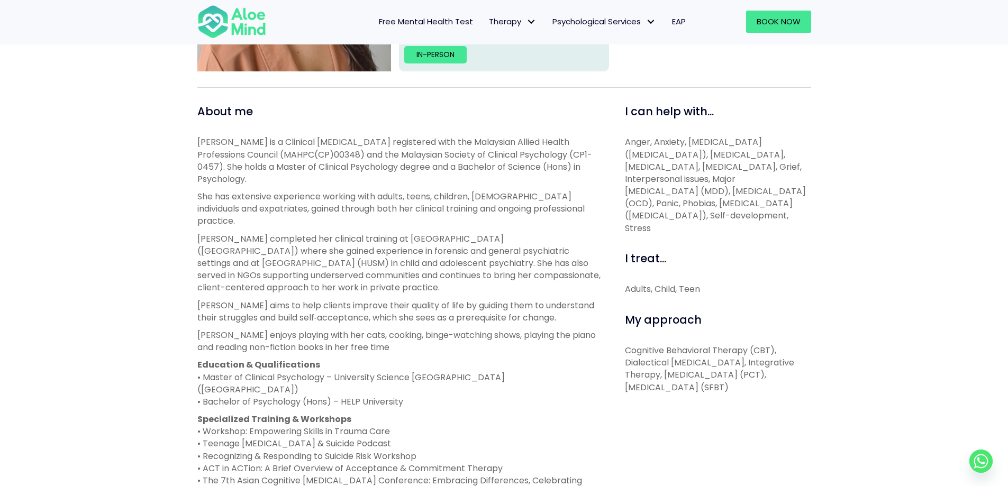
scroll to position [318, 0]
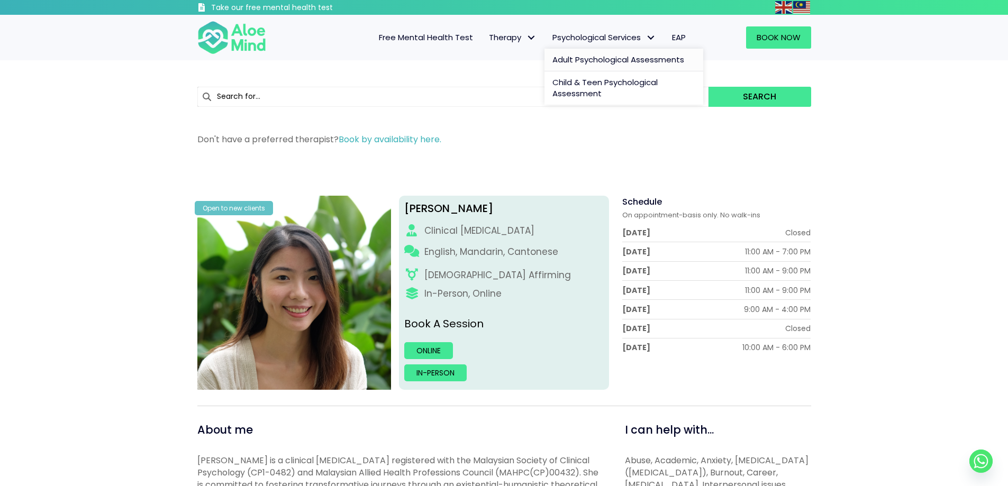
click at [565, 61] on span "Adult Psychological Assessments" at bounding box center [618, 59] width 132 height 11
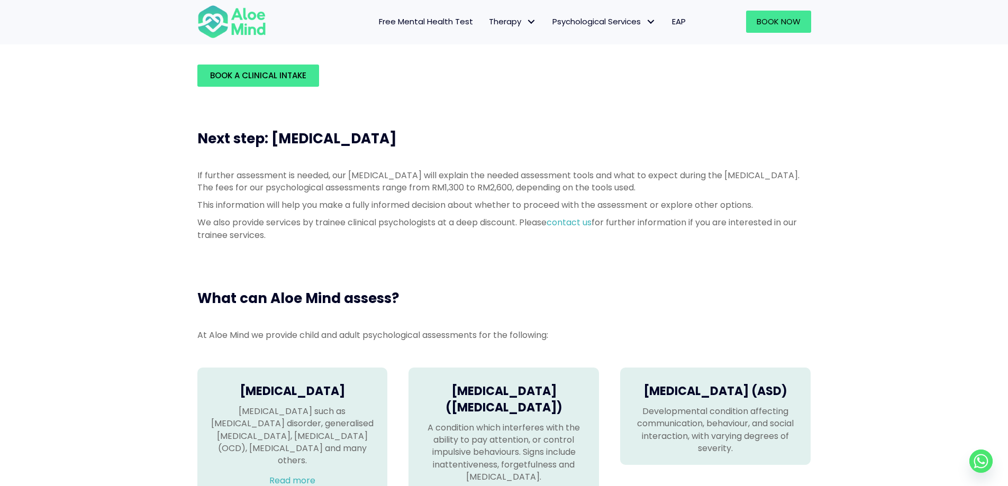
scroll to position [370, 0]
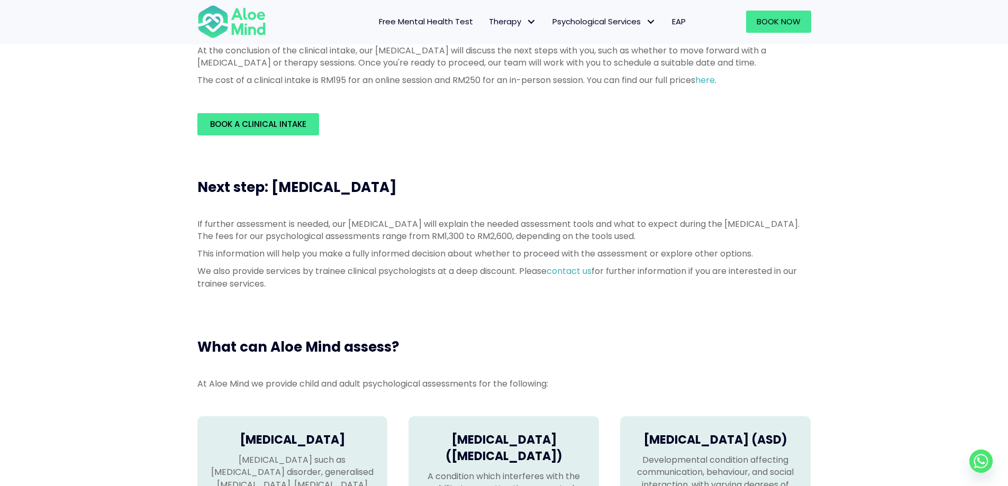
click at [601, 168] on div "Next step: [MEDICAL_DATA]" at bounding box center [504, 187] width 635 height 40
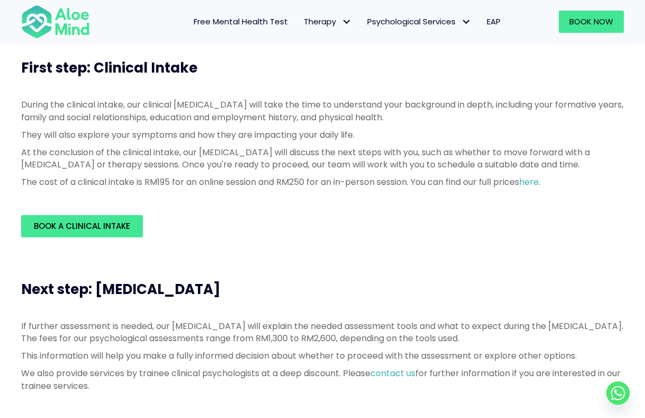
scroll to position [0, 0]
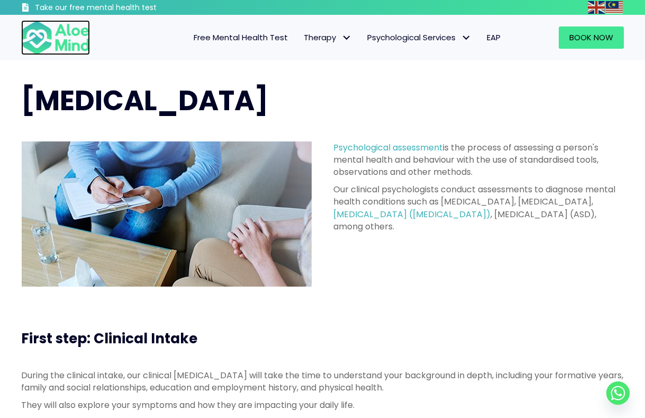
click at [74, 39] on img at bounding box center [55, 37] width 69 height 35
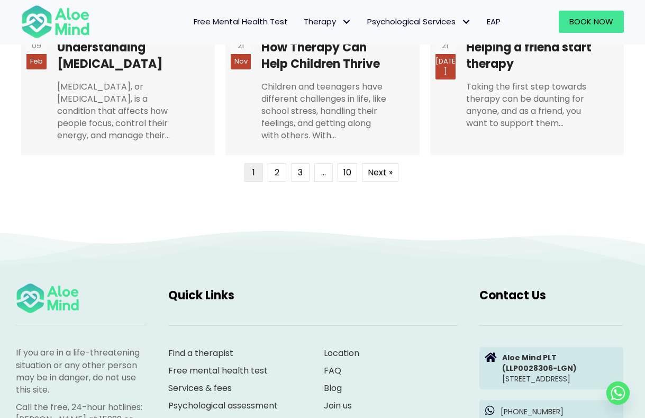
scroll to position [2858, 0]
